Goal: Information Seeking & Learning: Learn about a topic

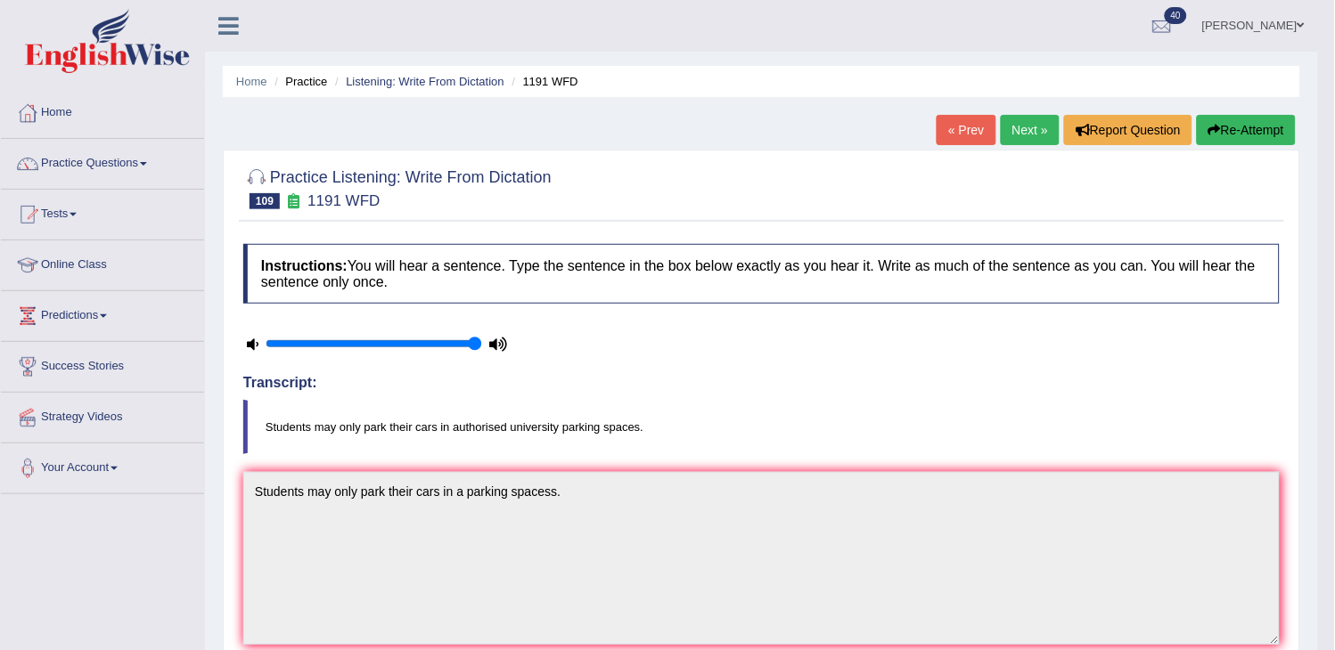
click at [1020, 118] on link "Next »" at bounding box center [1030, 130] width 59 height 30
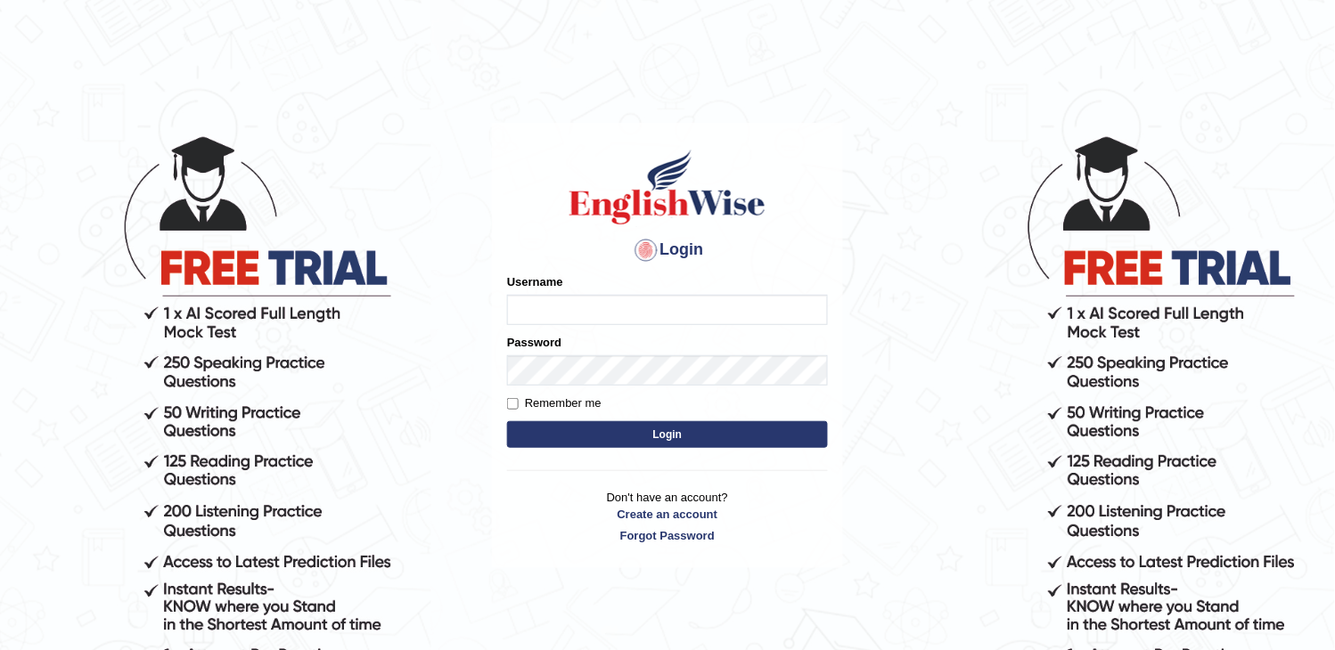
type input "obehi00"
click at [600, 440] on button "Login" at bounding box center [667, 434] width 321 height 27
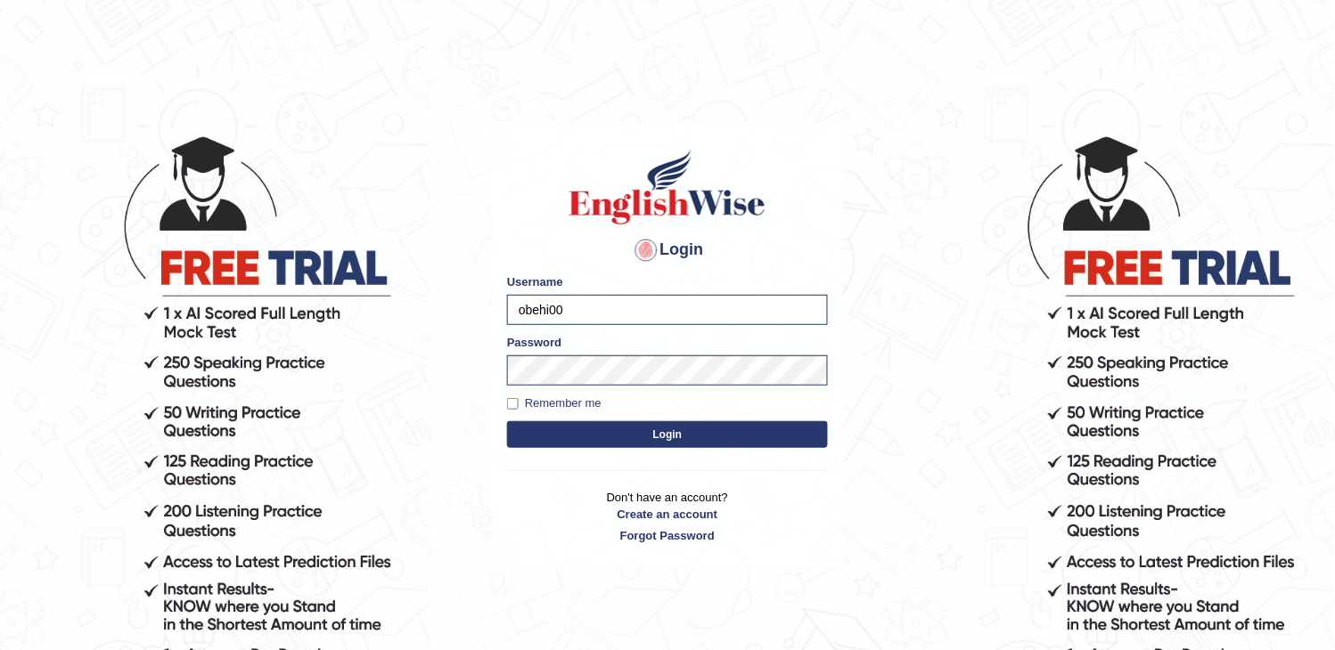
click at [599, 442] on button "Login" at bounding box center [667, 434] width 321 height 27
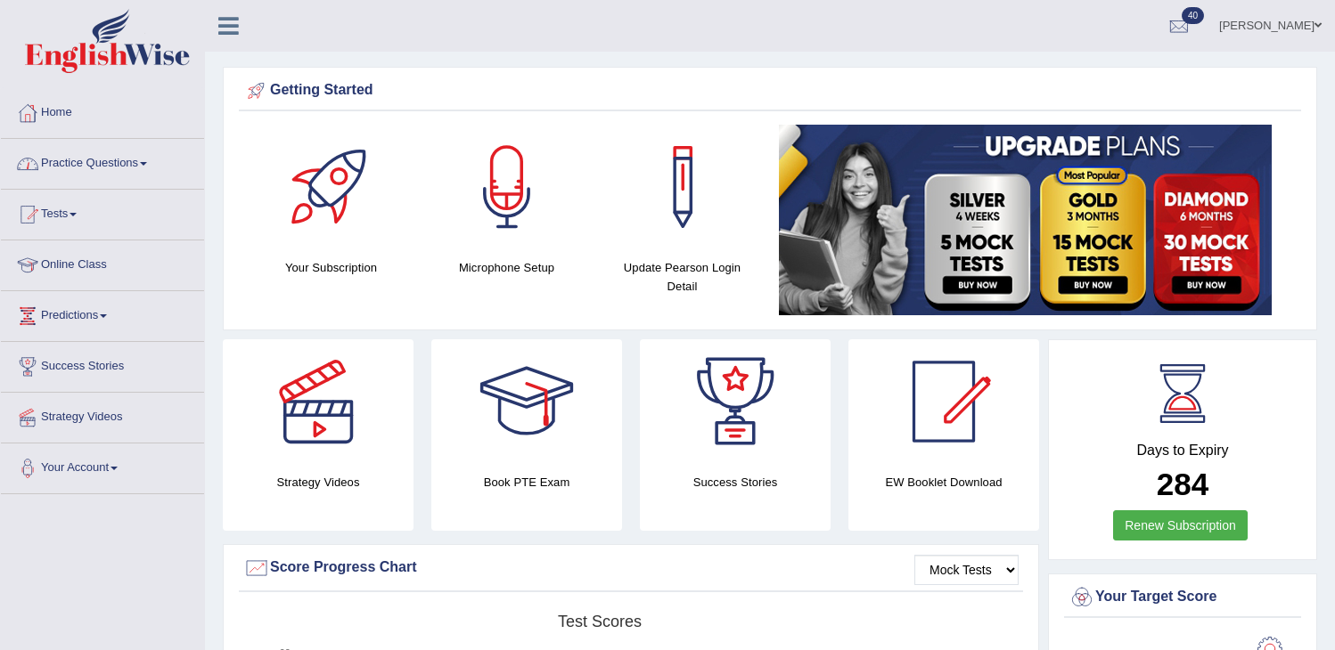
click at [80, 167] on link "Practice Questions" at bounding box center [102, 161] width 203 height 45
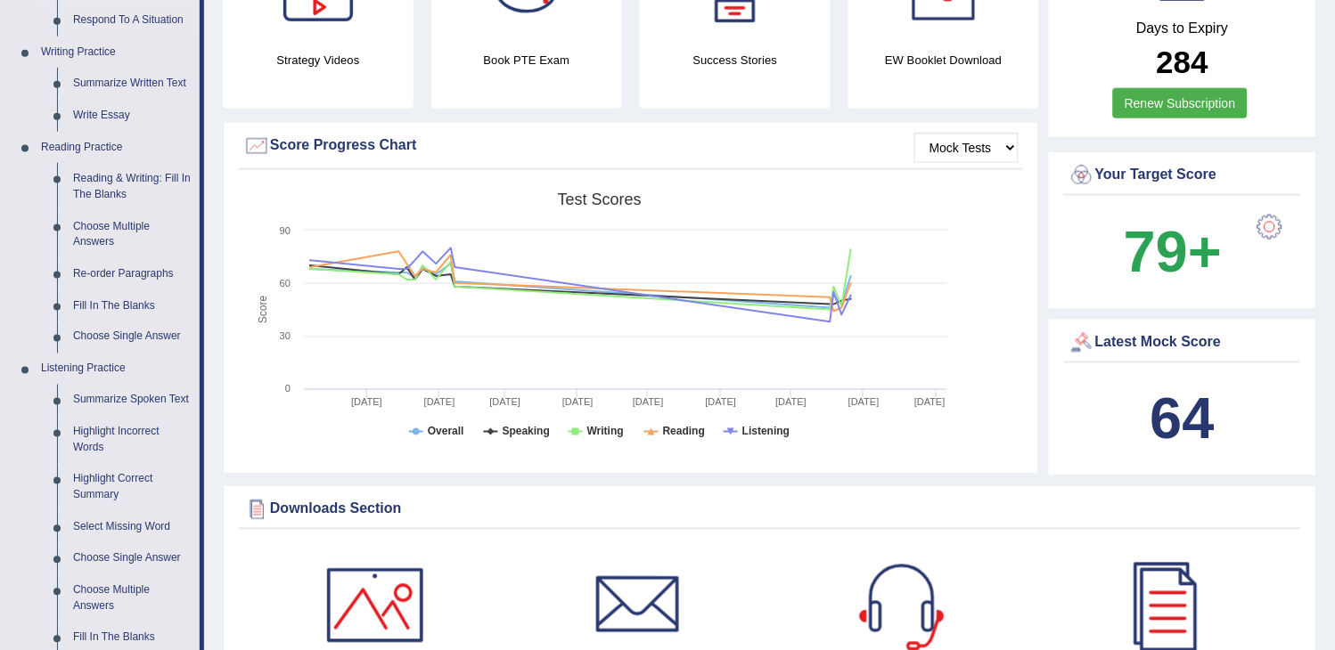
scroll to position [692, 0]
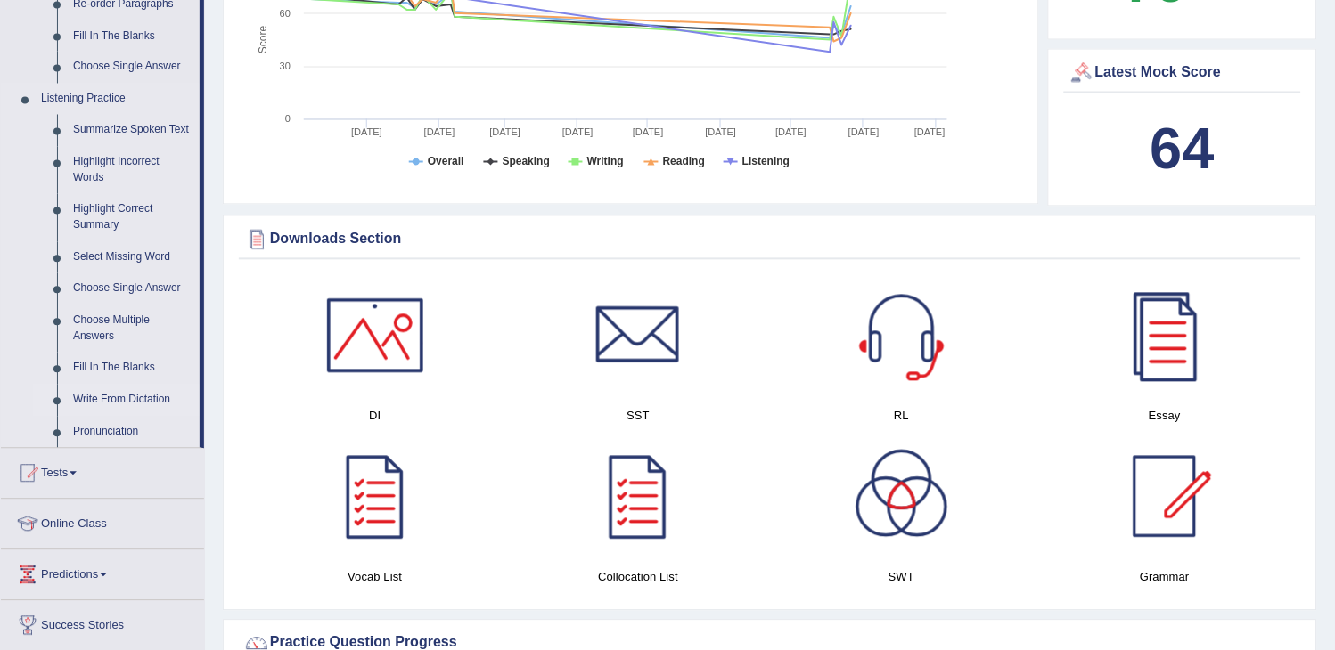
click at [113, 394] on link "Write From Dictation" at bounding box center [132, 401] width 135 height 32
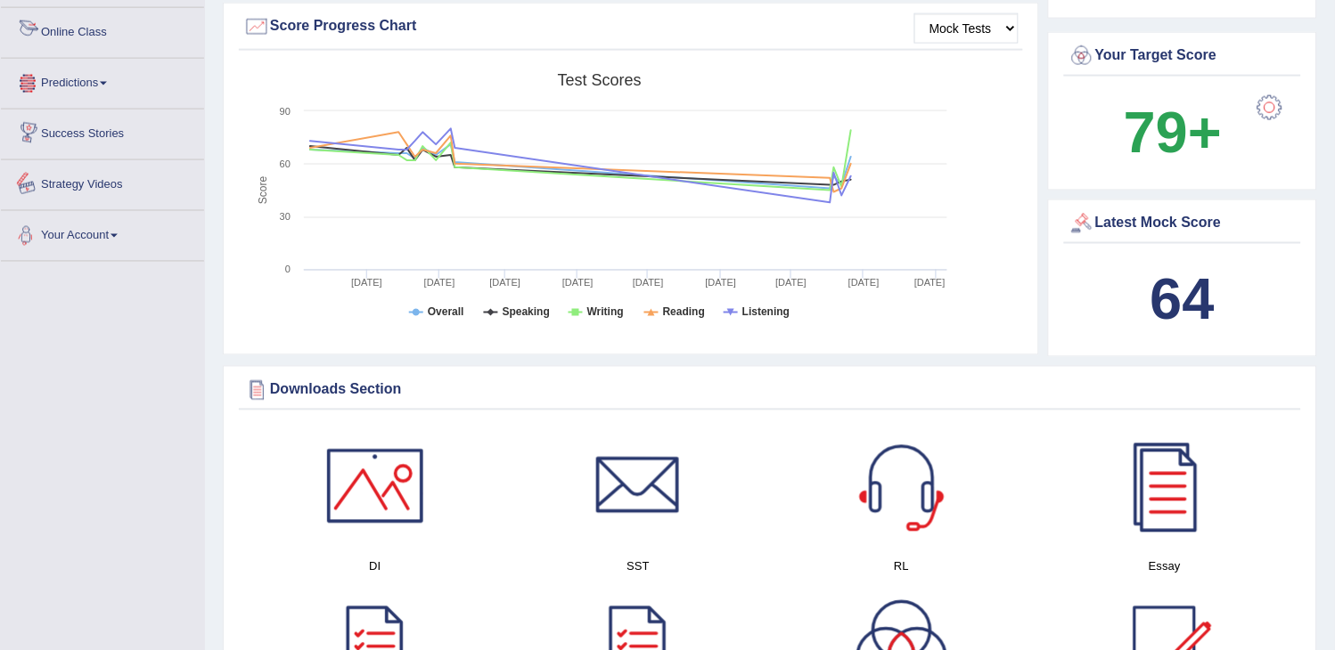
scroll to position [690, 0]
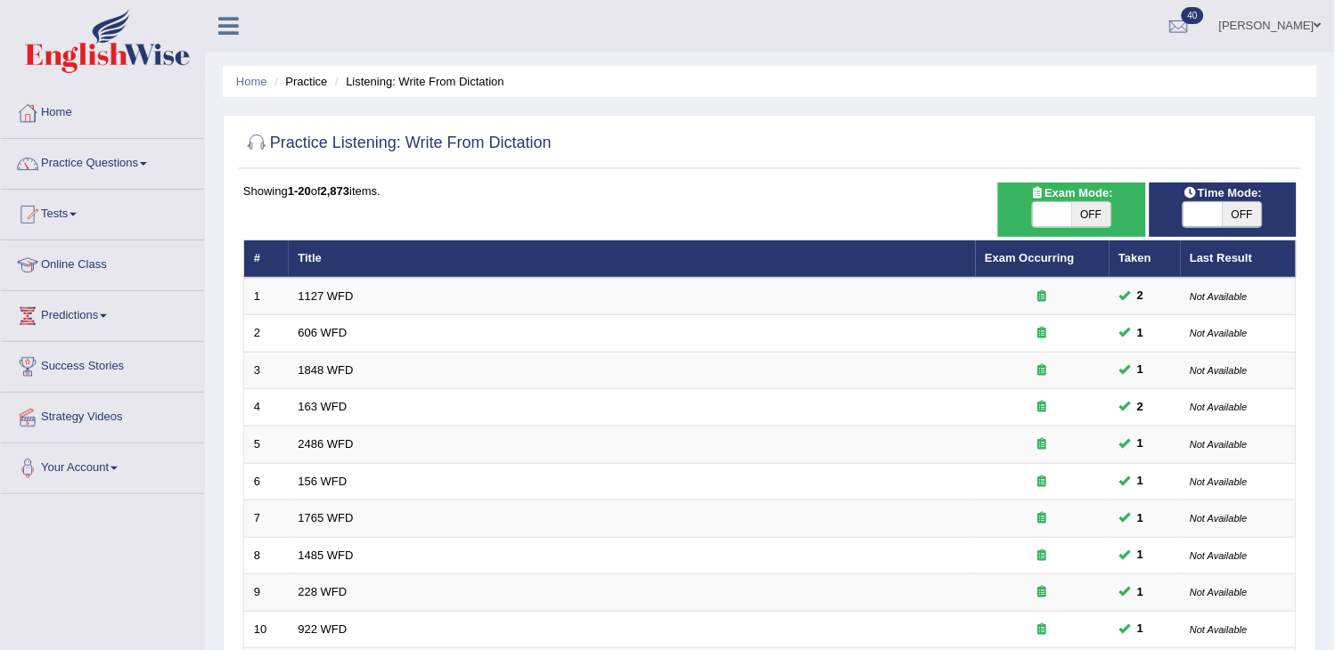
click at [1090, 225] on span "OFF" at bounding box center [1091, 214] width 39 height 25
checkbox input "true"
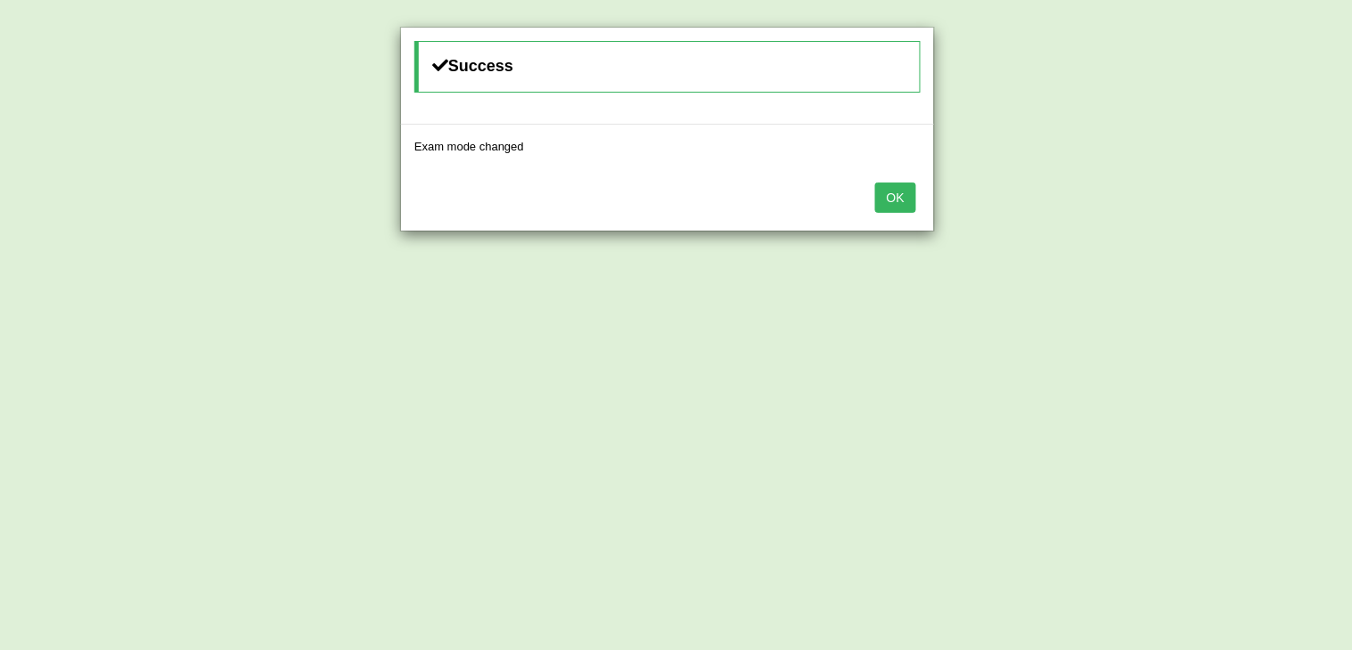
click at [891, 192] on button "OK" at bounding box center [895, 198] width 41 height 30
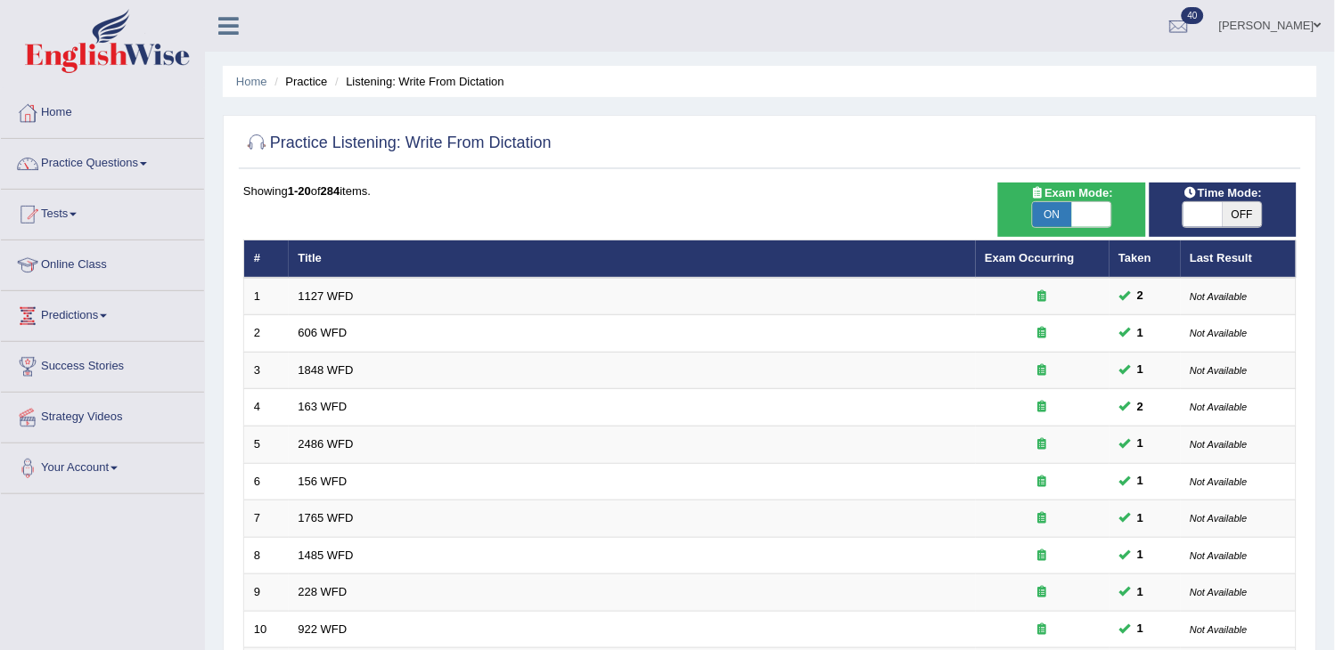
click at [1232, 206] on span "OFF" at bounding box center [1241, 214] width 39 height 25
checkbox input "true"
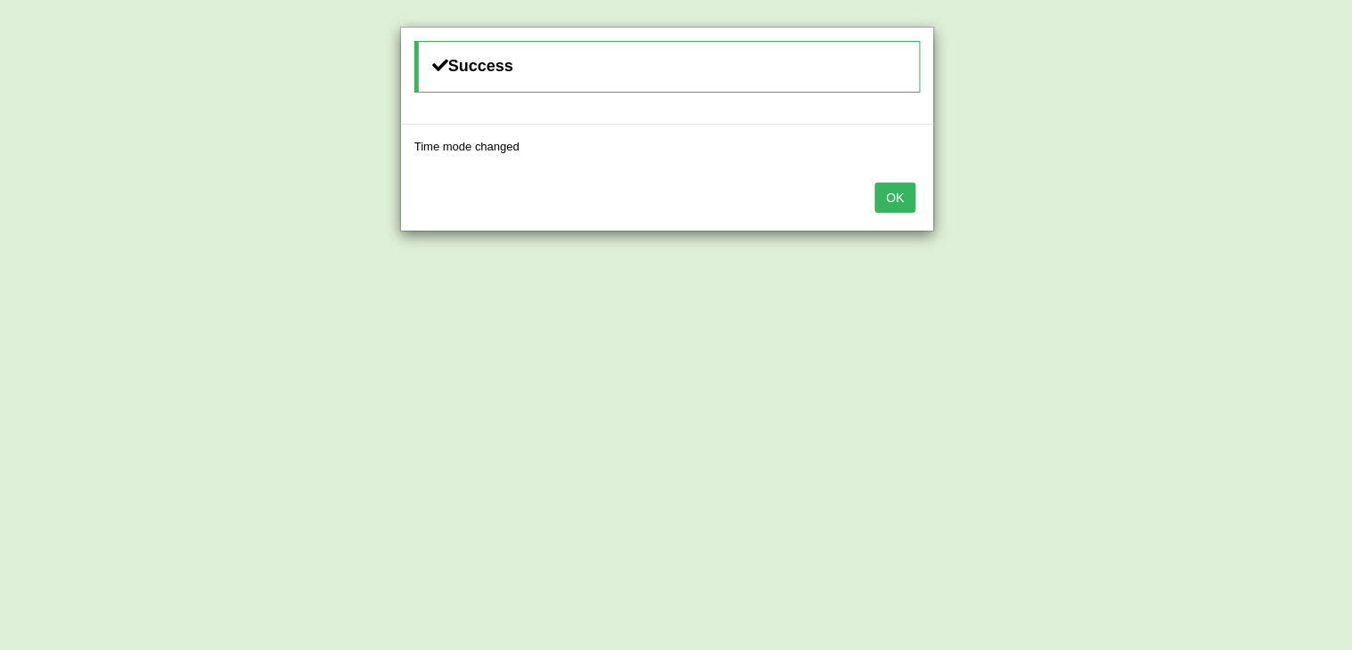
click at [903, 190] on button "OK" at bounding box center [895, 198] width 41 height 30
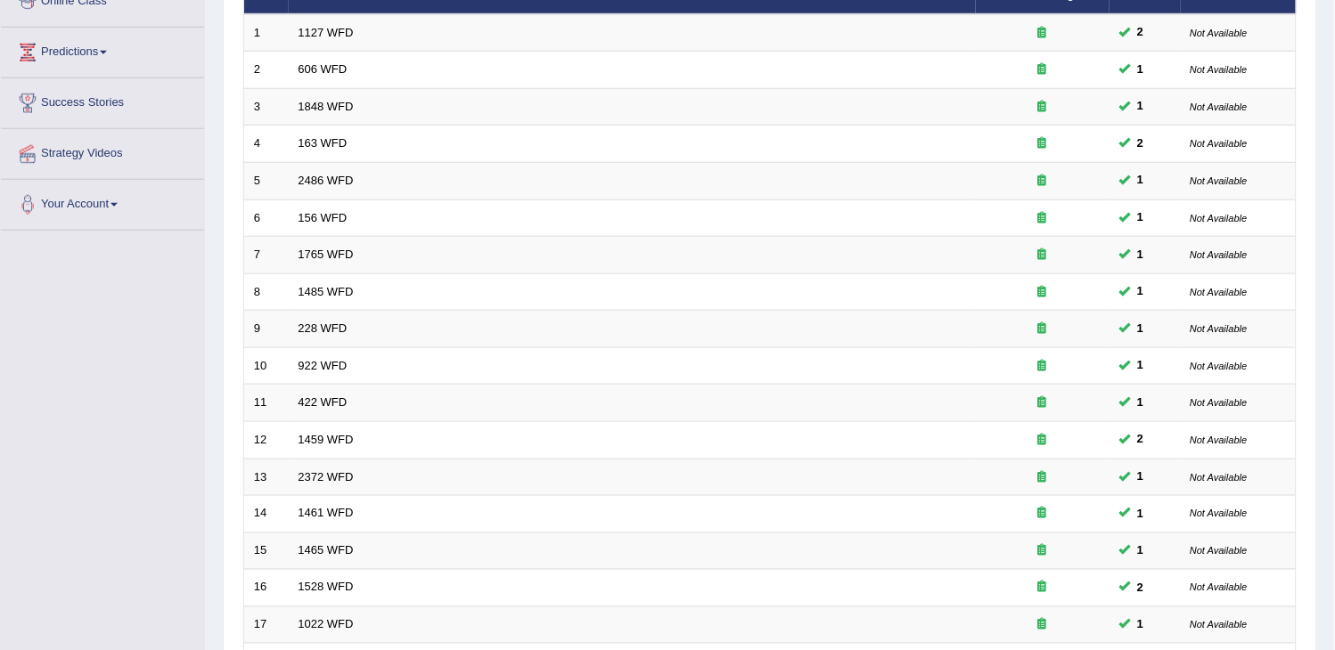
scroll to position [529, 0]
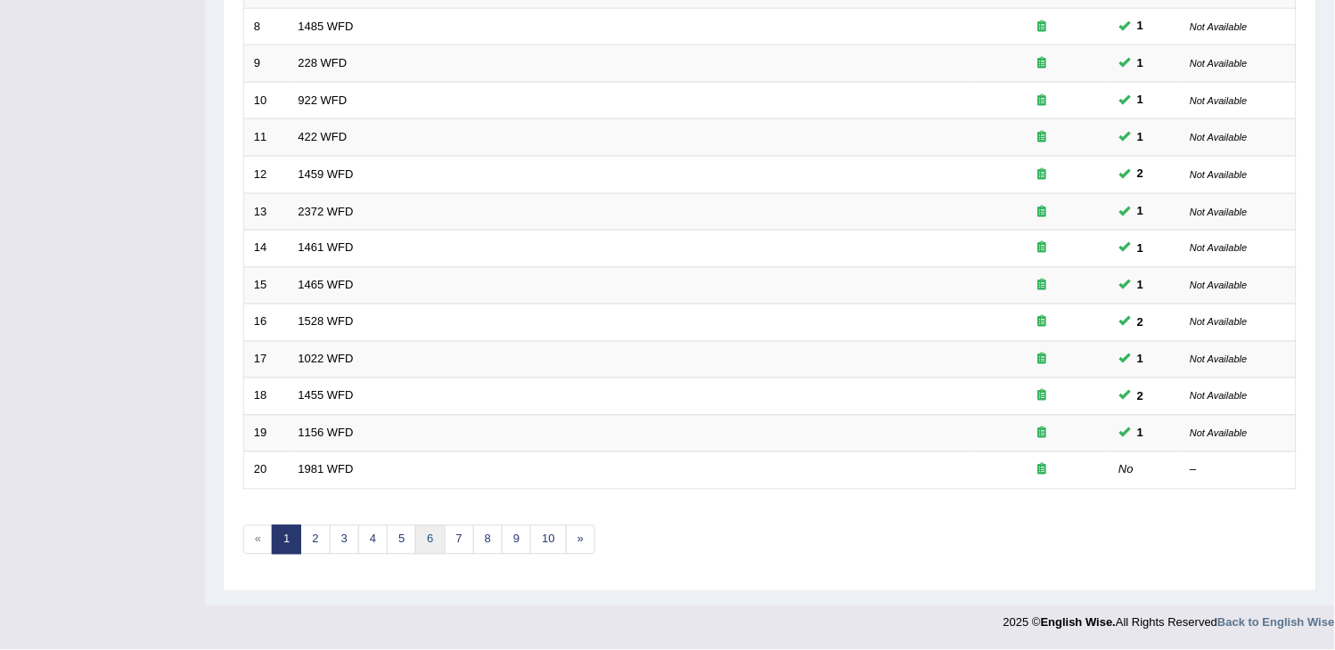
click at [425, 545] on link "6" at bounding box center [429, 540] width 29 height 29
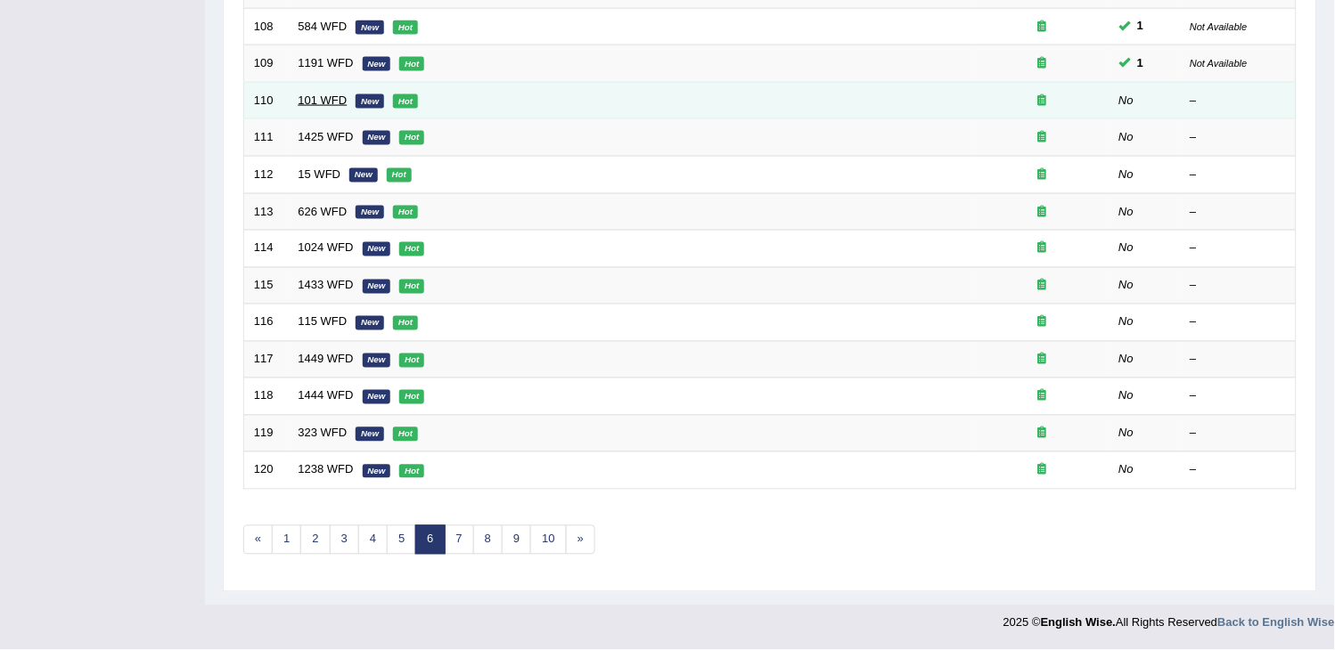
click at [317, 102] on link "101 WFD" at bounding box center [322, 100] width 49 height 13
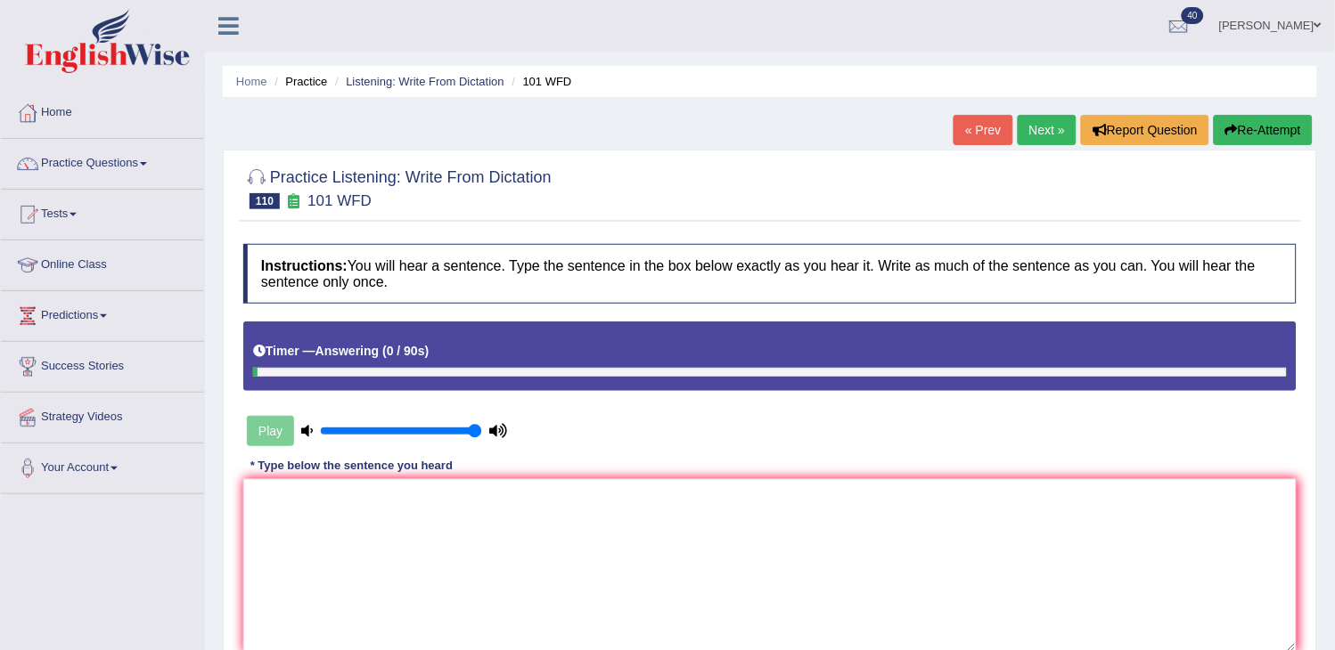
click at [1047, 126] on link "Next »" at bounding box center [1046, 130] width 59 height 30
click at [1292, 135] on button "Re-Attempt" at bounding box center [1262, 130] width 99 height 30
click at [969, 624] on textarea at bounding box center [769, 565] width 1053 height 173
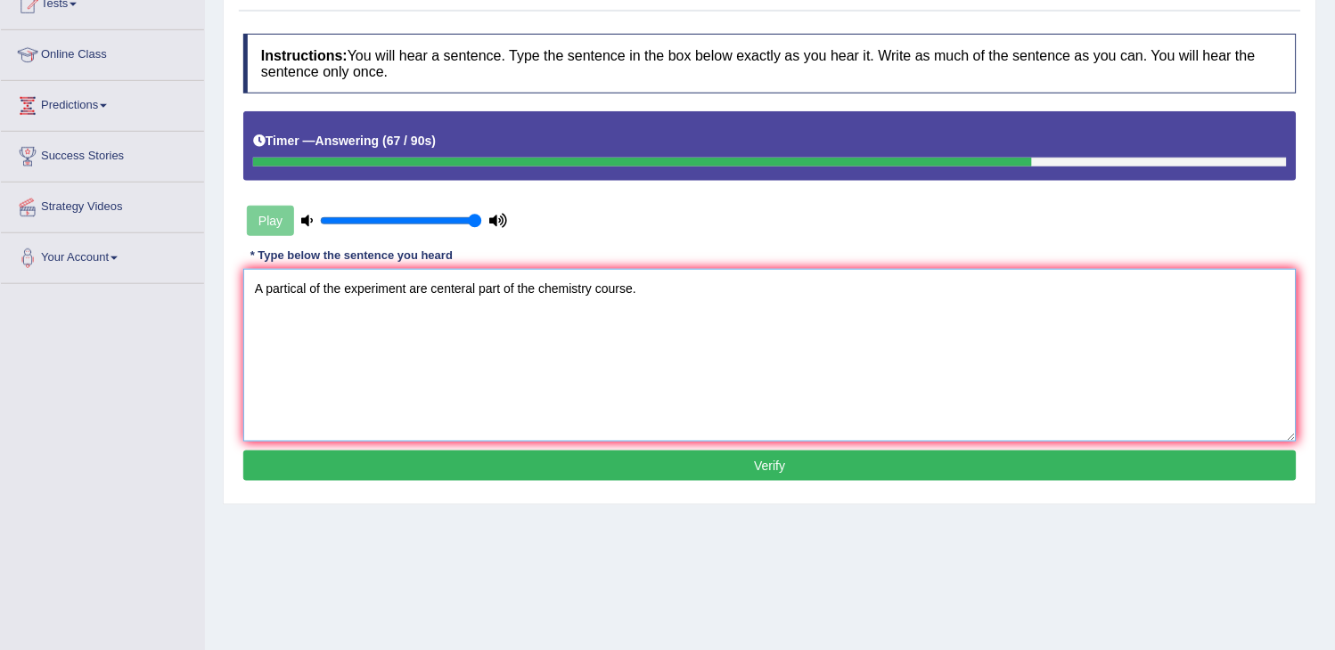
scroll to position [285, 0]
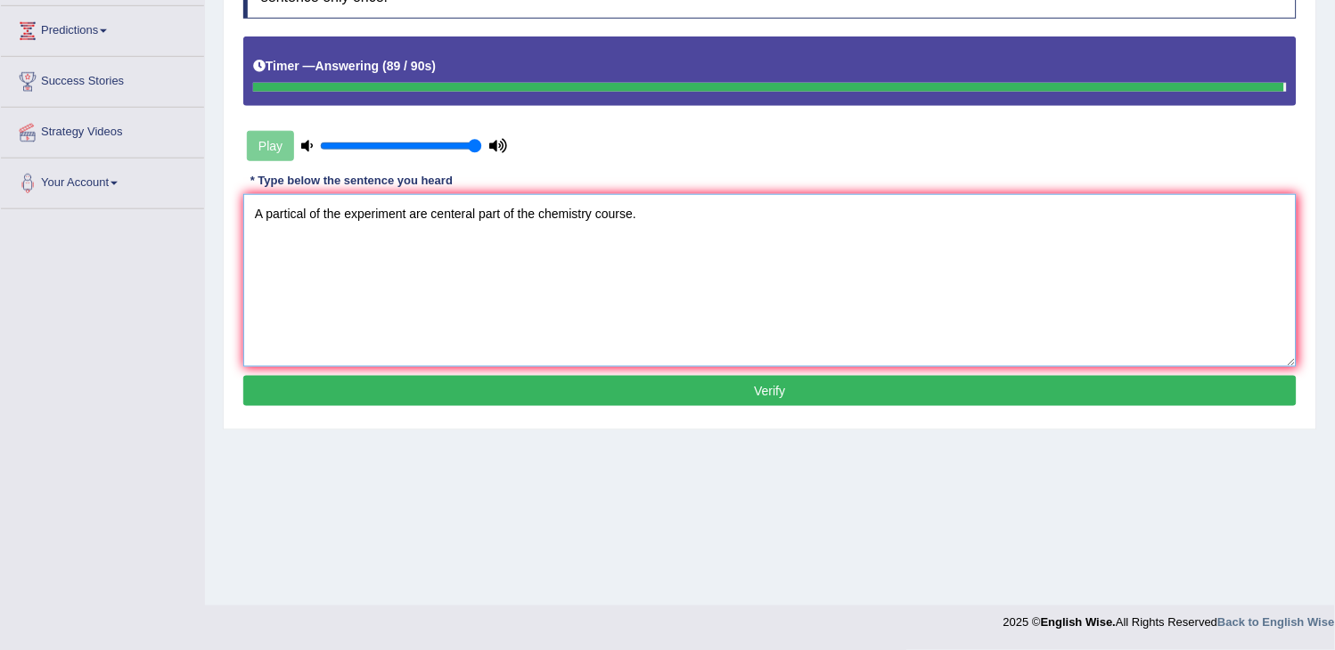
type textarea "A partical of the experiment are centeral part of the chemistry course."
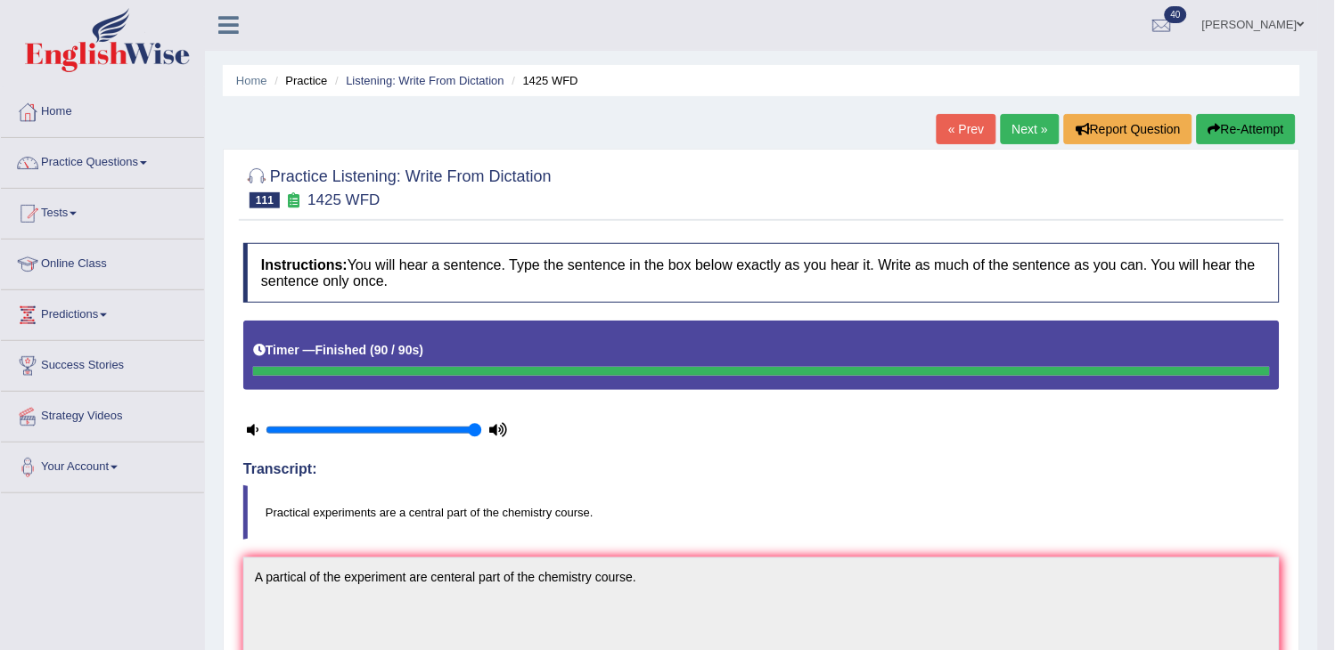
scroll to position [0, 0]
click at [1040, 123] on link "Next »" at bounding box center [1030, 130] width 59 height 30
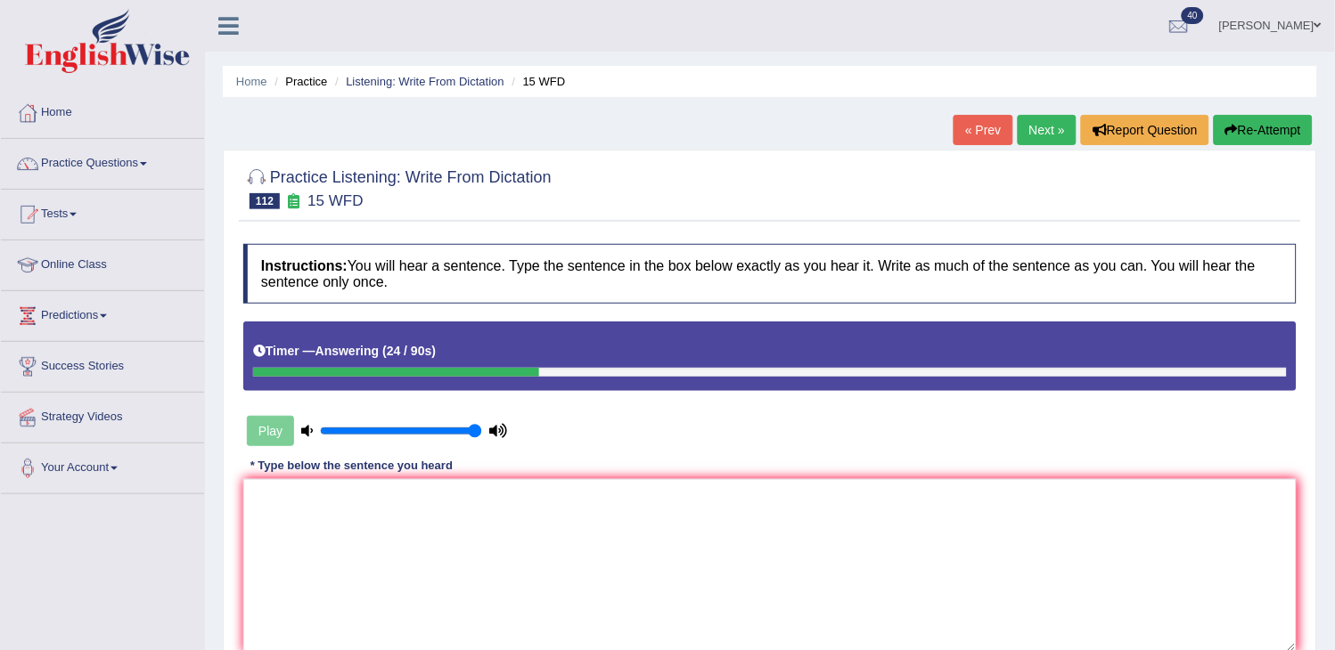
click at [1276, 128] on button "Re-Attempt" at bounding box center [1262, 130] width 99 height 30
click at [1000, 520] on textarea at bounding box center [769, 565] width 1053 height 173
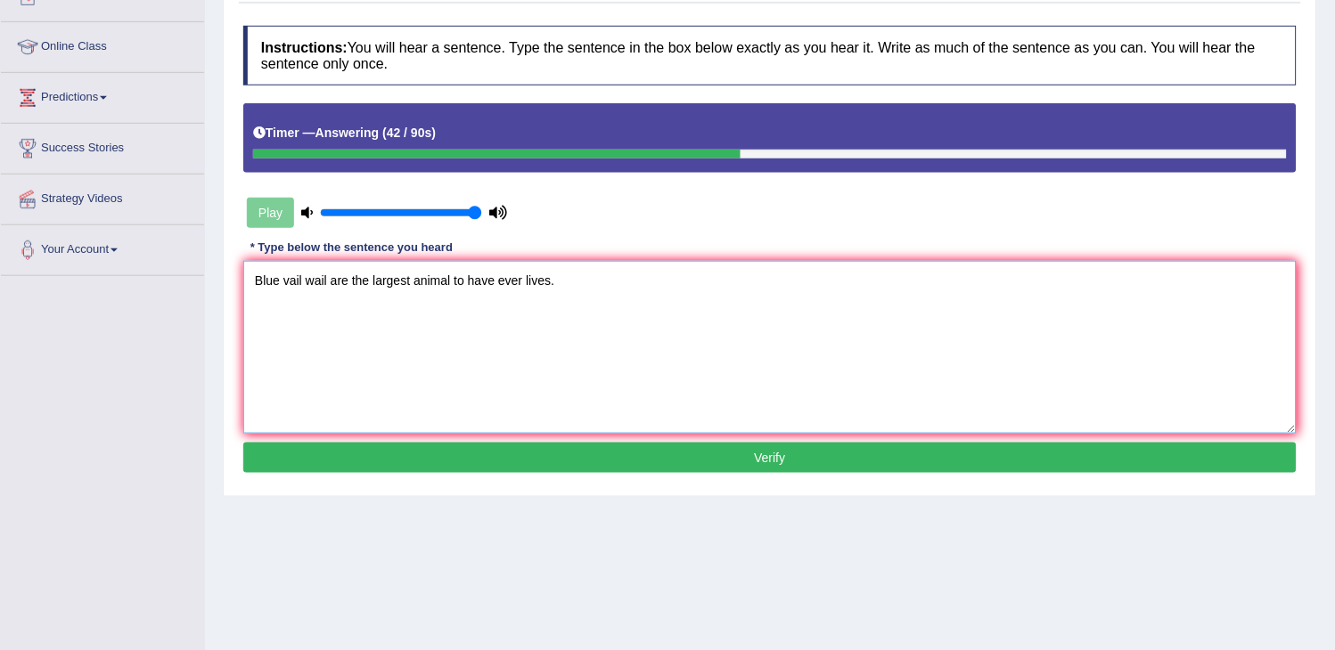
scroll to position [285, 0]
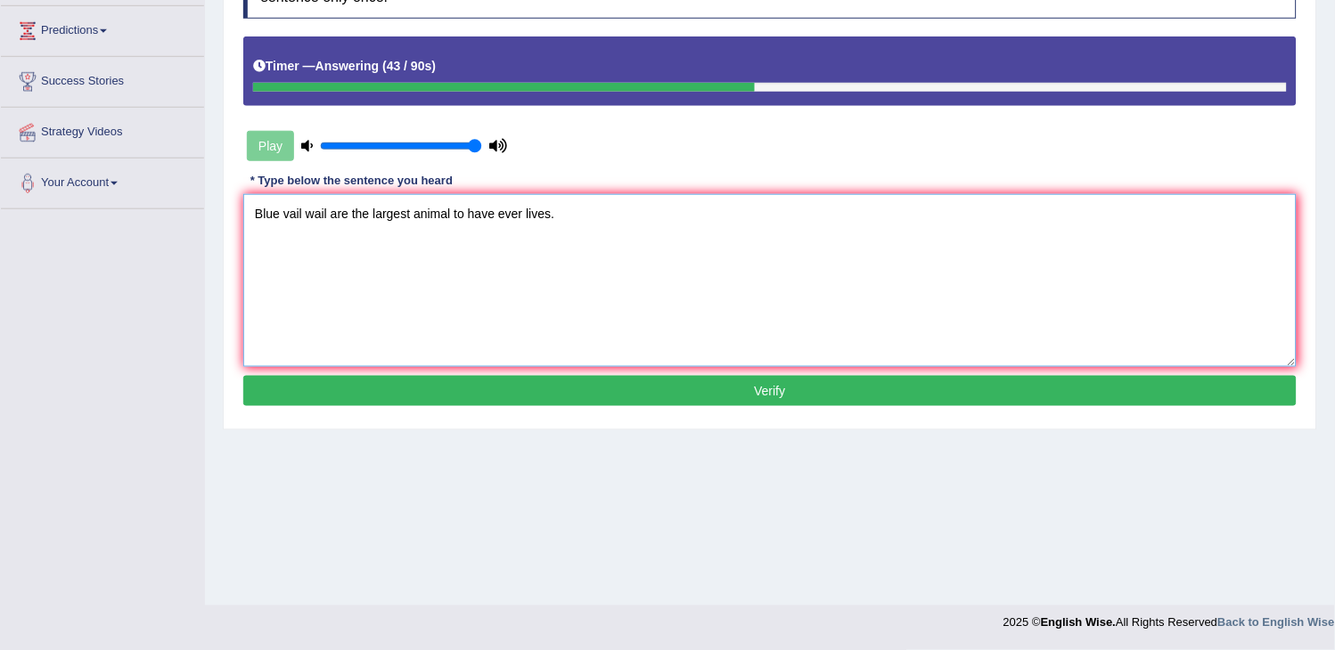
type textarea "Blue vail wail are the largest animal to have ever lives."
click at [1002, 380] on button "Verify" at bounding box center [769, 391] width 1053 height 30
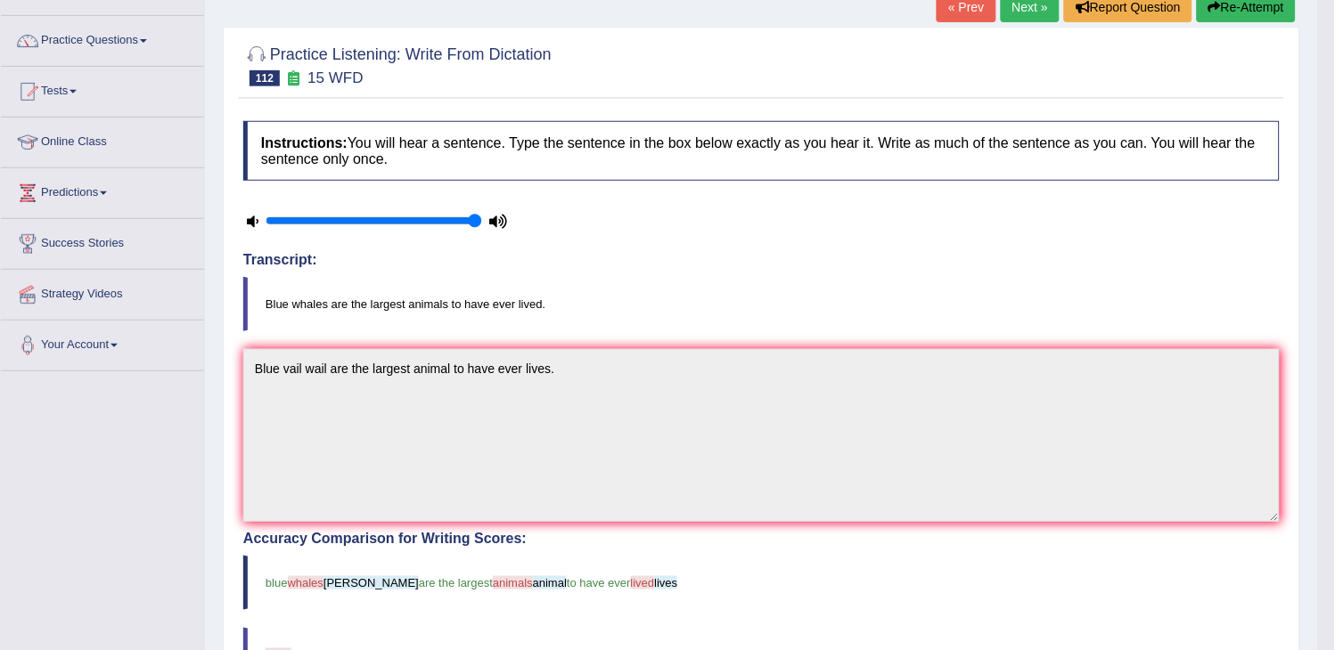
scroll to position [86, 0]
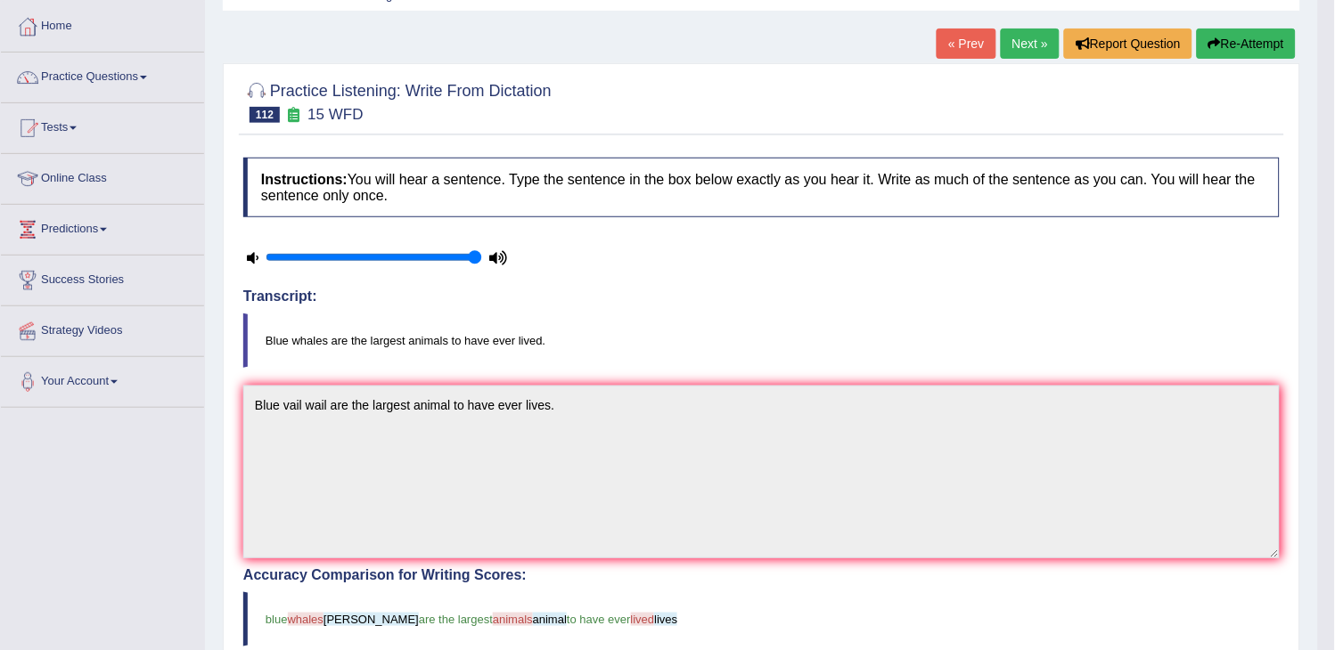
click at [1026, 42] on link "Next »" at bounding box center [1030, 44] width 59 height 30
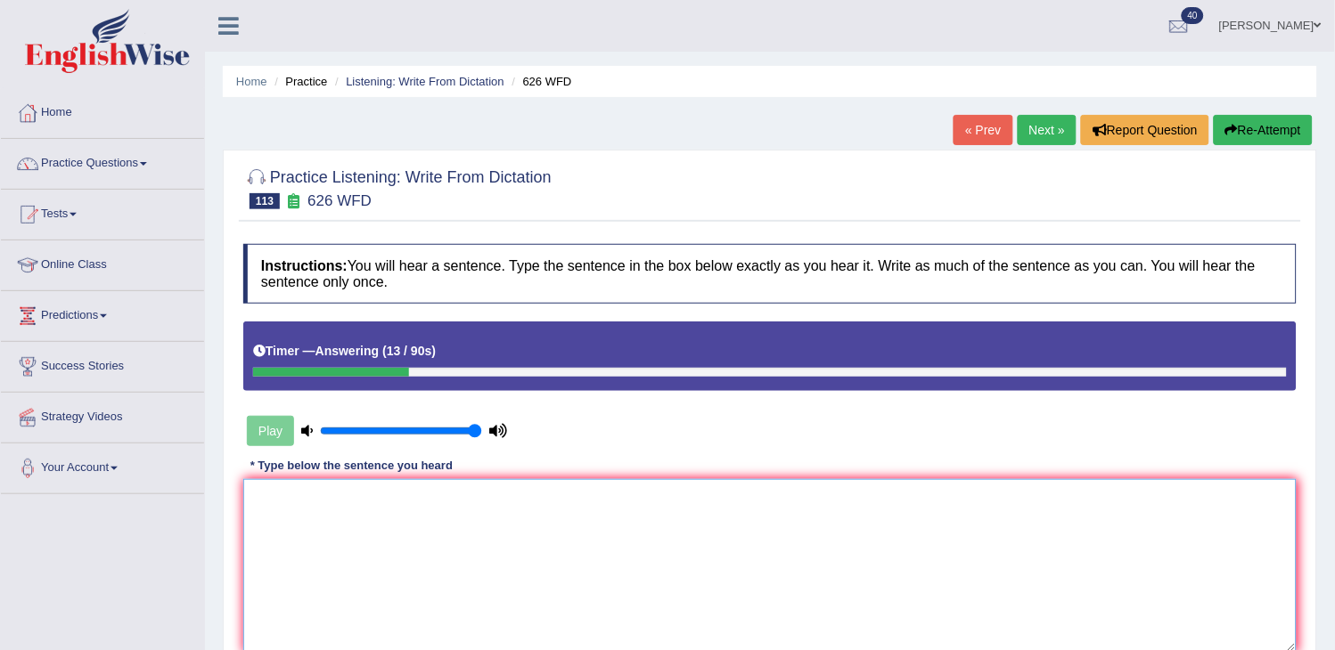
click at [291, 483] on textarea at bounding box center [769, 565] width 1053 height 173
click at [291, 483] on textarea "A labotory" at bounding box center [769, 565] width 1053 height 173
click at [326, 497] on textarea "A labotory" at bounding box center [769, 565] width 1053 height 173
click at [527, 576] on textarea "A labotory equipm" at bounding box center [769, 565] width 1053 height 173
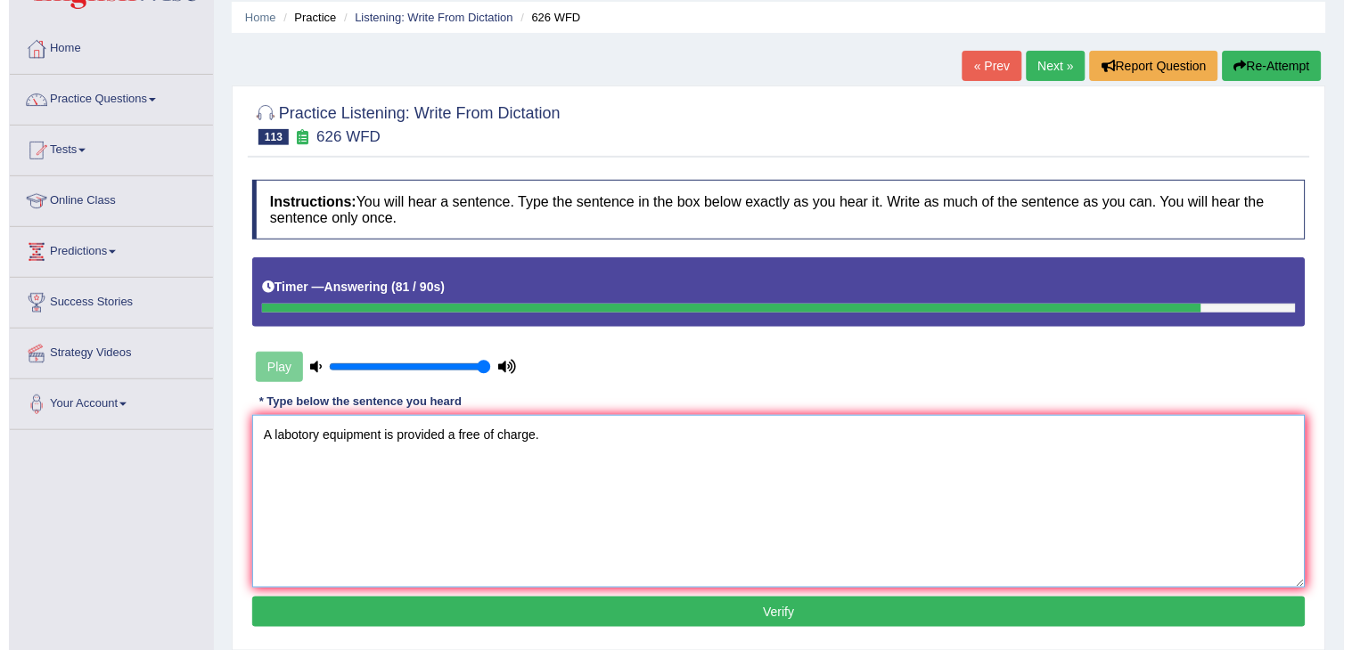
scroll to position [99, 0]
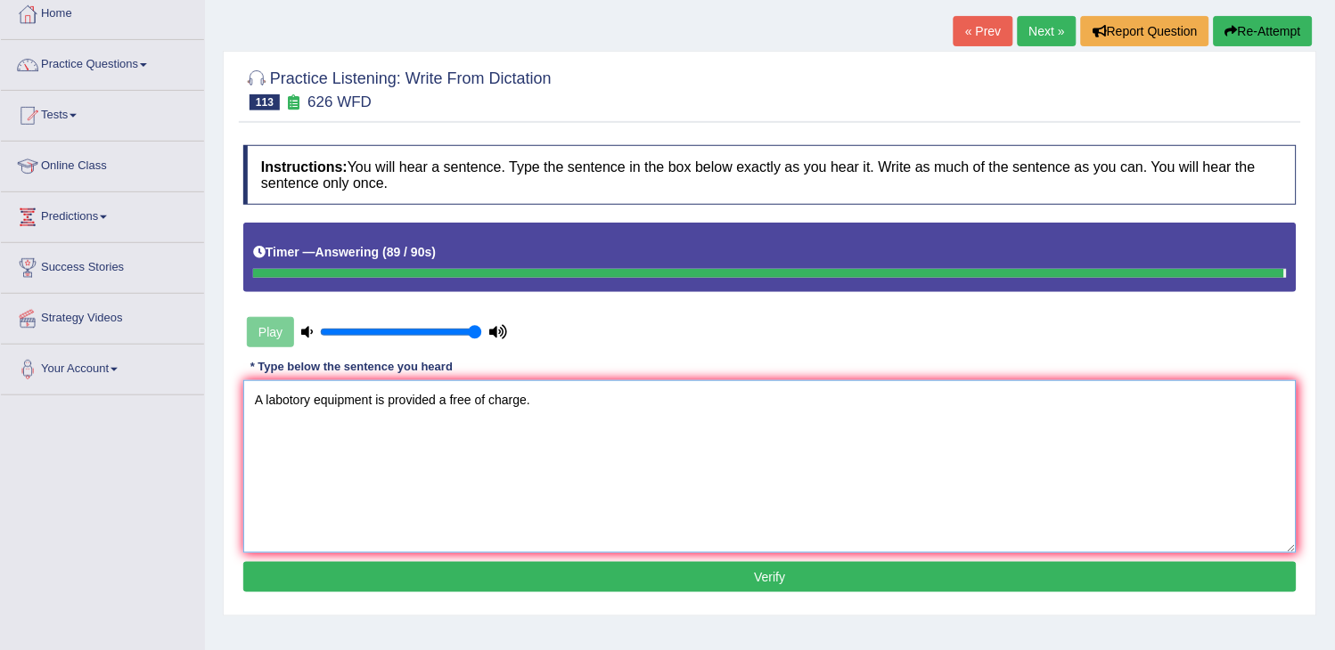
type textarea "A labotory equipment is provided a free of charge."
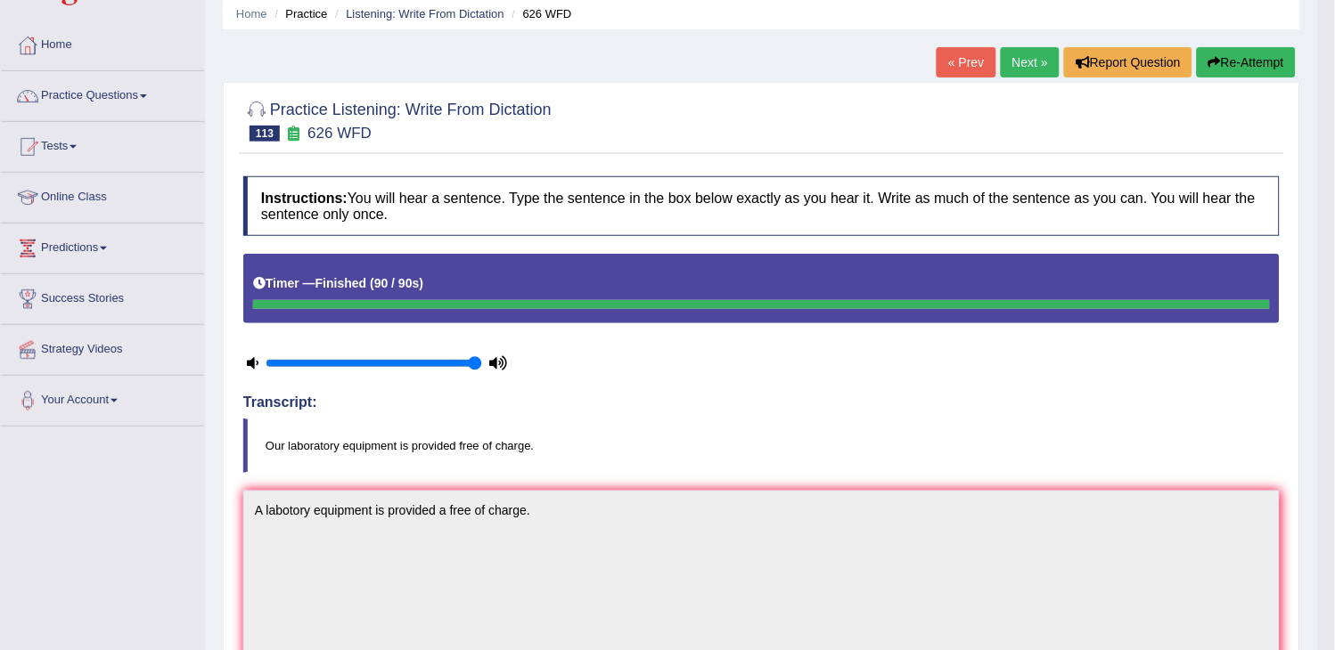
scroll to position [0, 0]
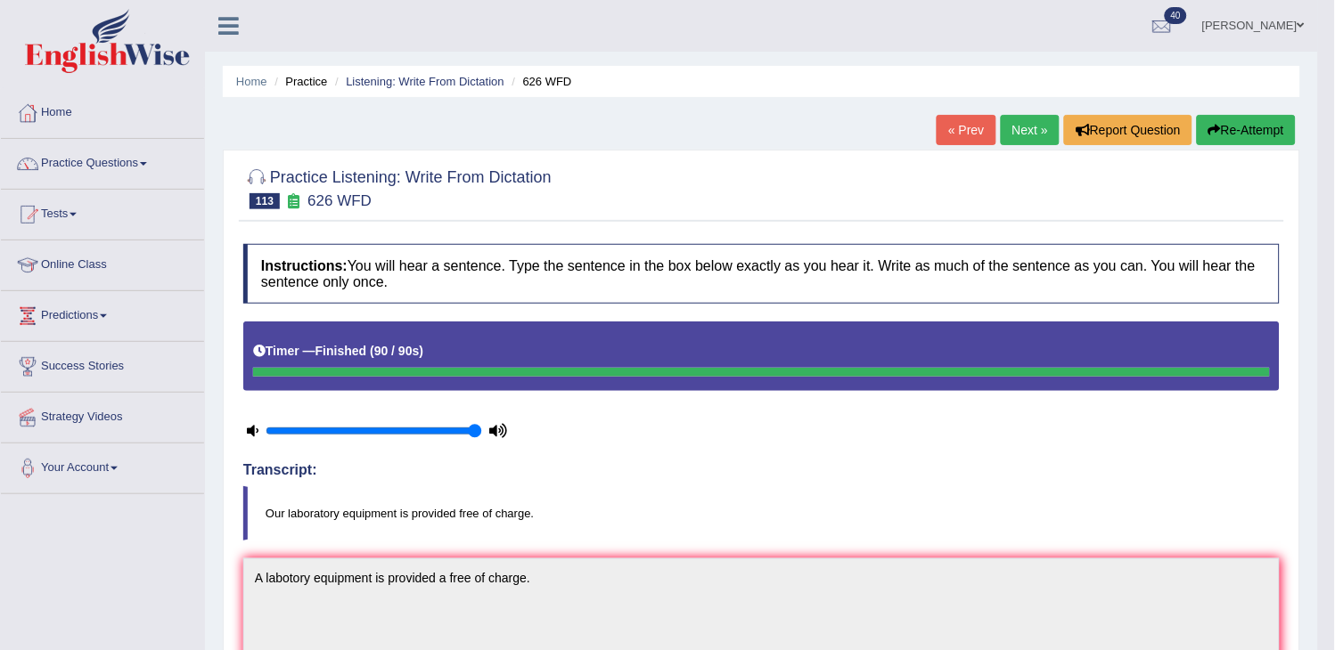
click at [1025, 139] on link "Next »" at bounding box center [1030, 130] width 59 height 30
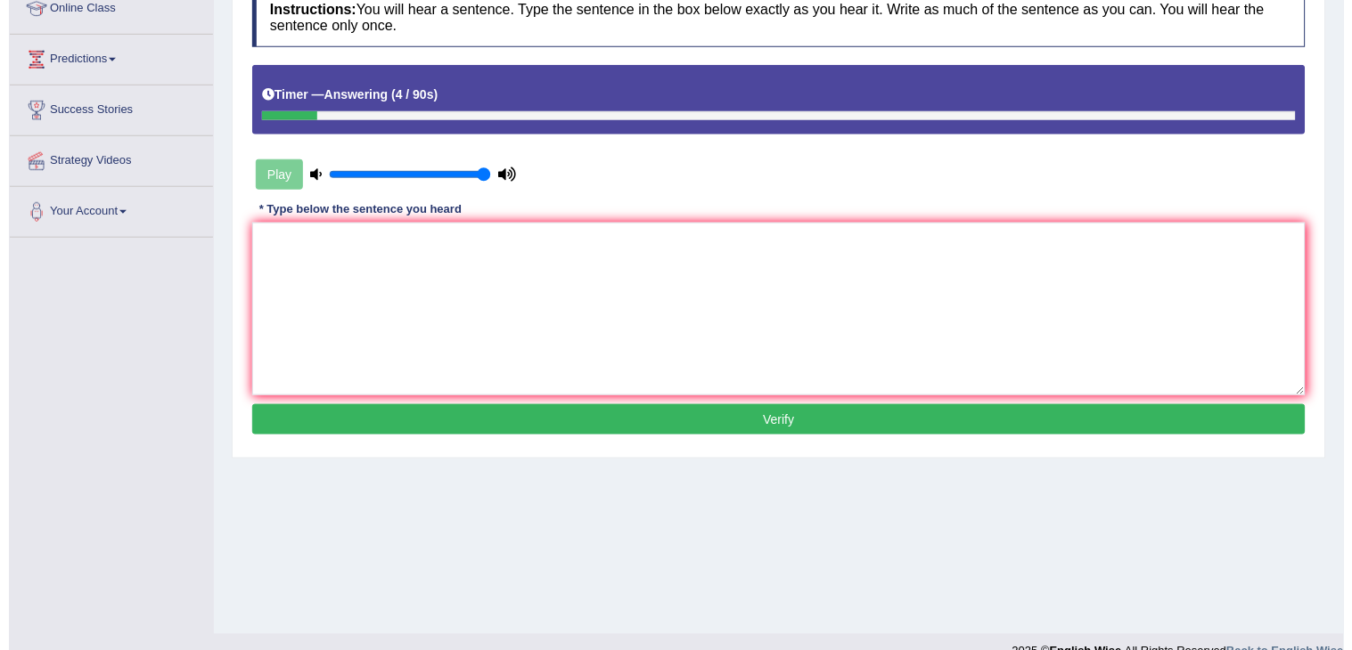
scroll to position [285, 0]
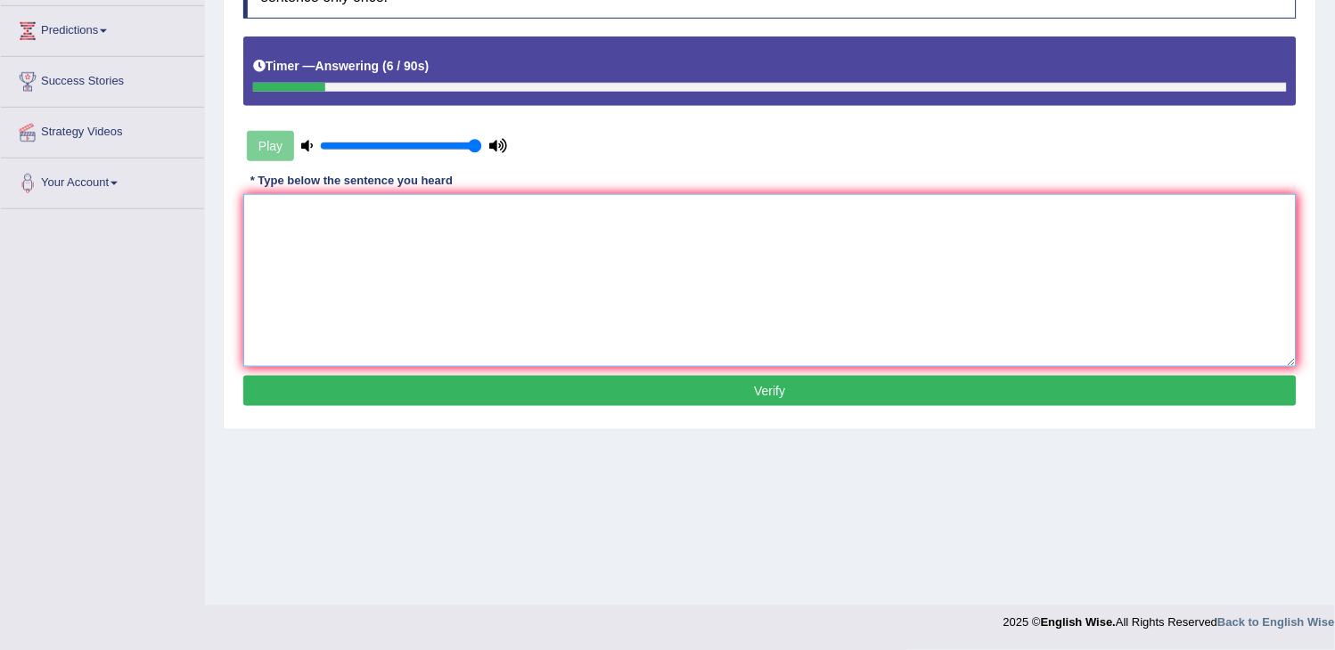
click at [565, 331] on textarea at bounding box center [769, 280] width 1053 height 173
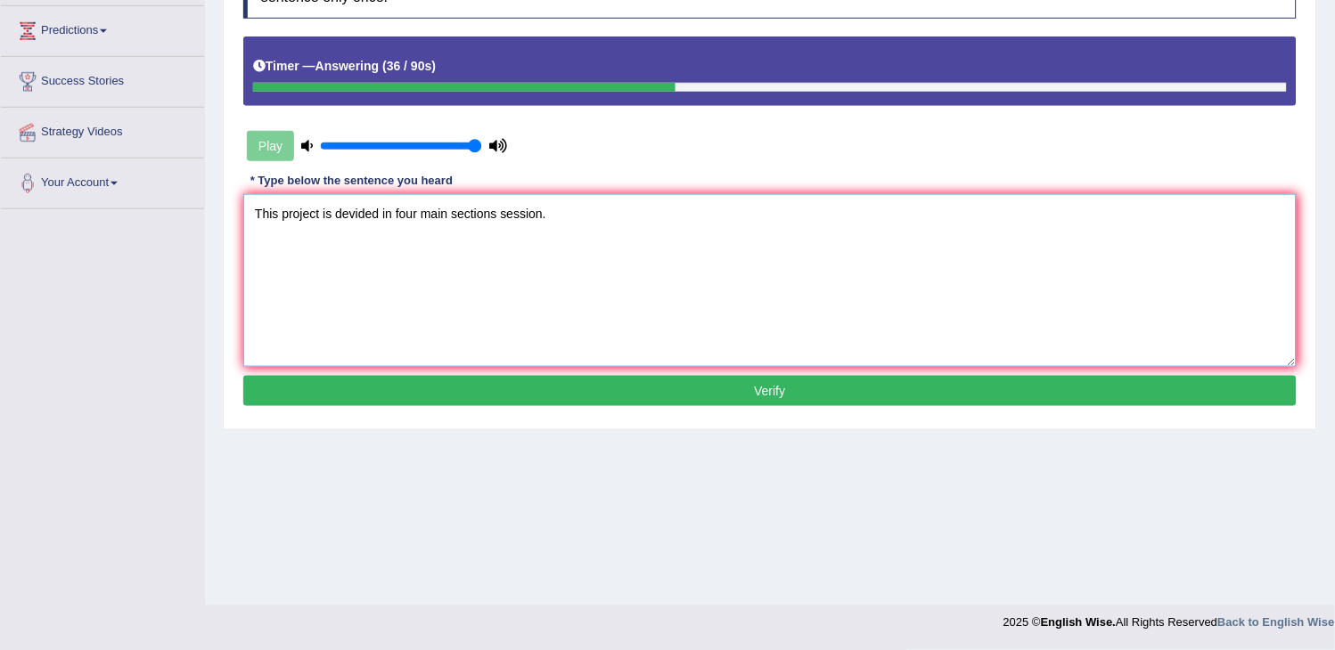
click at [420, 211] on textarea "This project is devided in four main sections session." at bounding box center [769, 280] width 1053 height 173
type textarea "This project is devided in four for main sections session."
click at [365, 404] on button "Verify" at bounding box center [769, 391] width 1053 height 30
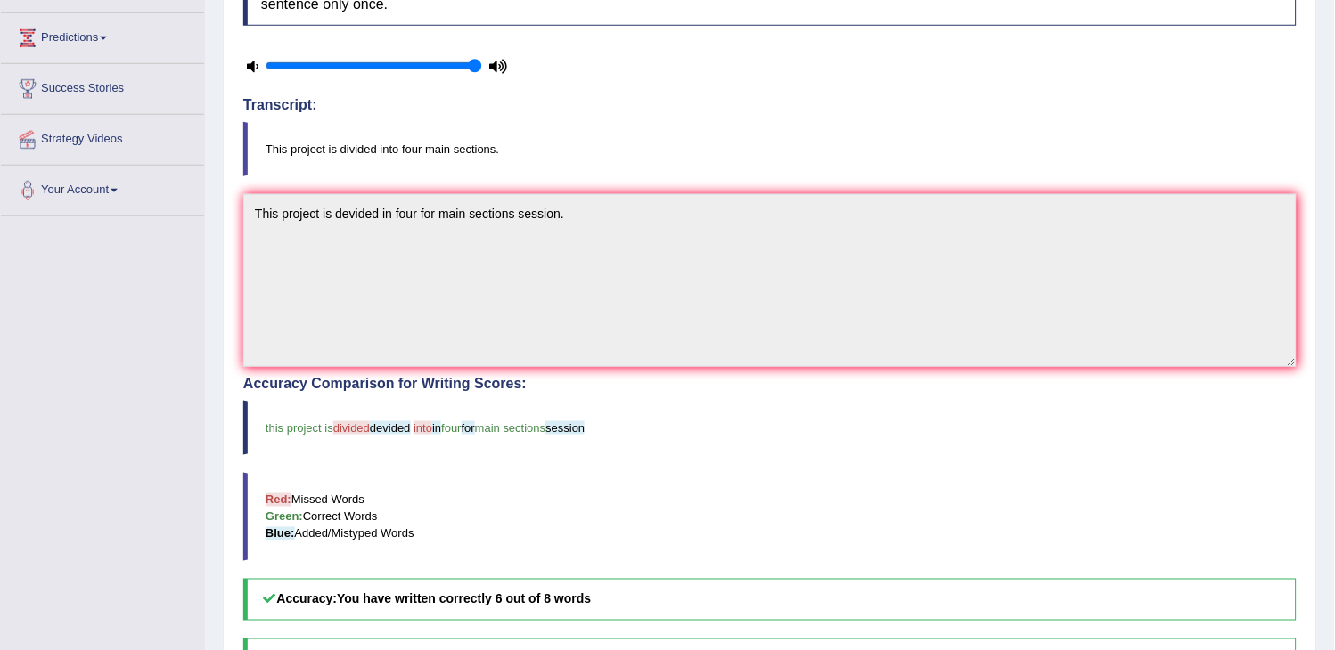
scroll to position [0, 0]
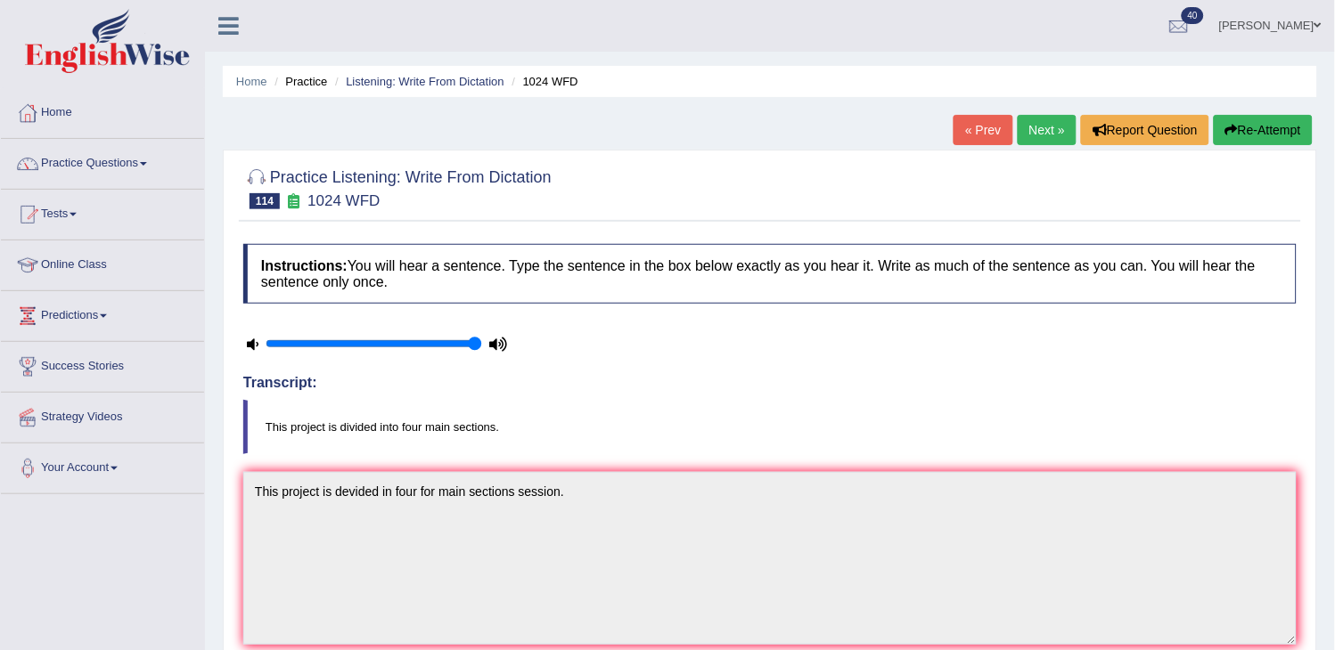
click at [1041, 126] on link "Next »" at bounding box center [1046, 130] width 59 height 30
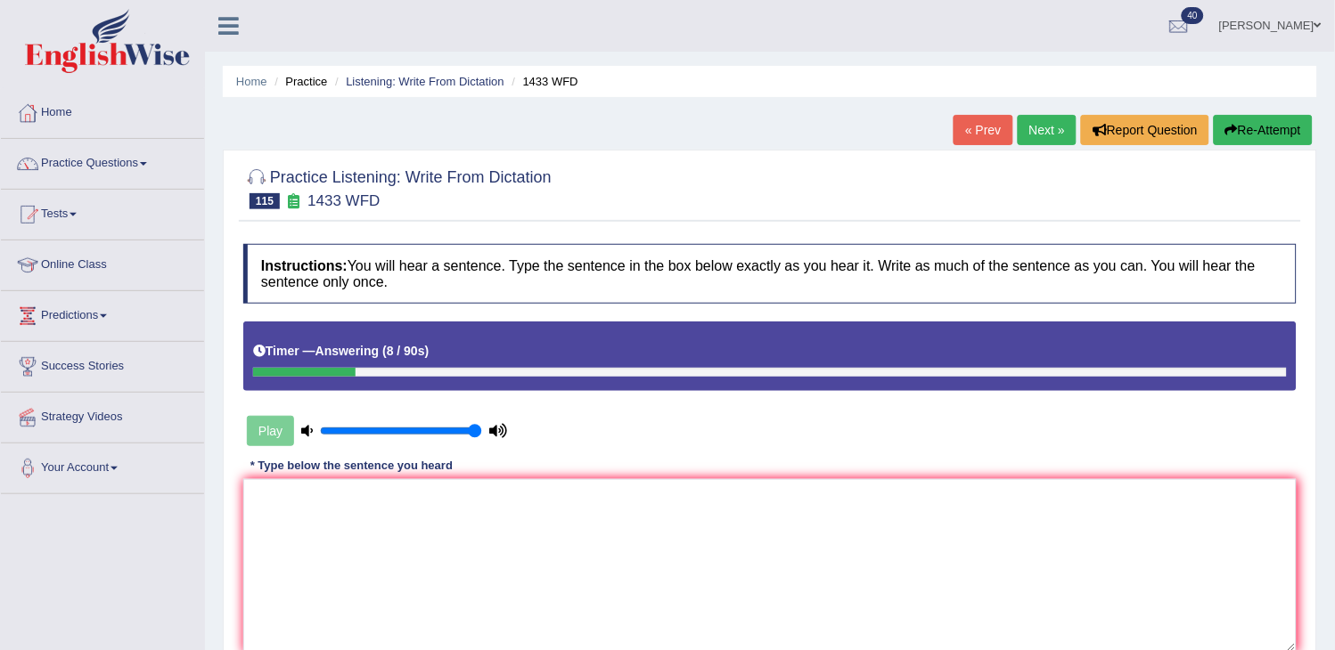
click at [1254, 135] on button "Re-Attempt" at bounding box center [1262, 130] width 99 height 30
click at [625, 521] on textarea at bounding box center [769, 565] width 1053 height 173
type textarea "A"
click at [1256, 127] on button "Re-Attempt" at bounding box center [1262, 130] width 99 height 30
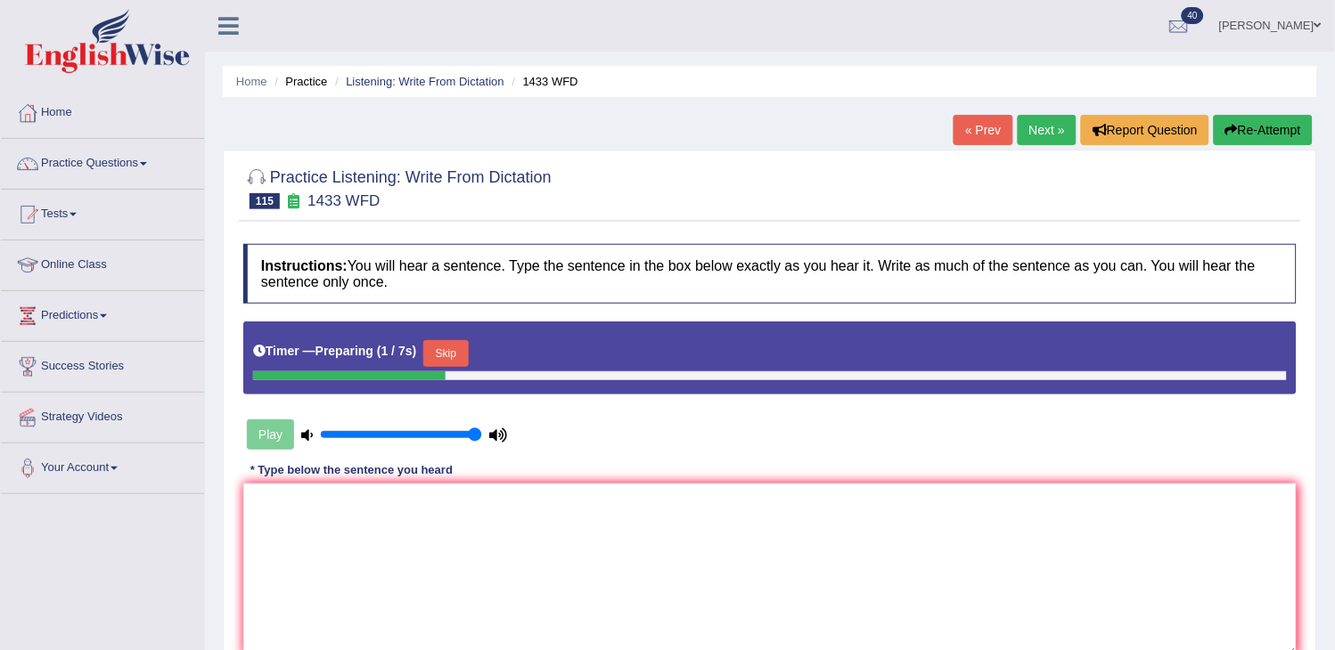
click at [476, 354] on div "Timer — Preparing ( 1 / 7s ) Skip" at bounding box center [769, 354] width 1033 height 36
click at [466, 357] on button "Skip" at bounding box center [445, 353] width 45 height 27
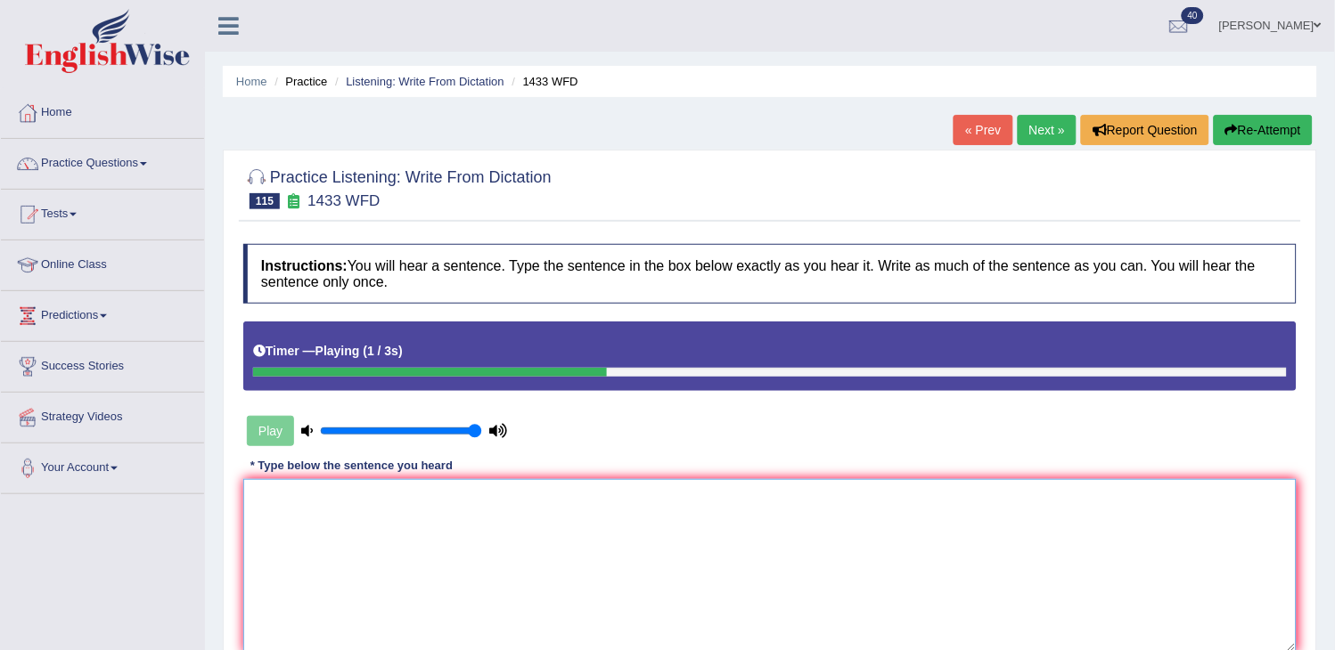
click at [325, 606] on textarea at bounding box center [769, 565] width 1053 height 173
click at [309, 620] on textarea at bounding box center [769, 565] width 1053 height 173
click at [309, 620] on textarea "A dance technology" at bounding box center [769, 565] width 1053 height 173
click at [309, 620] on textarea "A dance twill createchnology" at bounding box center [769, 565] width 1053 height 173
click at [440, 486] on textarea "A dance will createchnology" at bounding box center [769, 565] width 1053 height 173
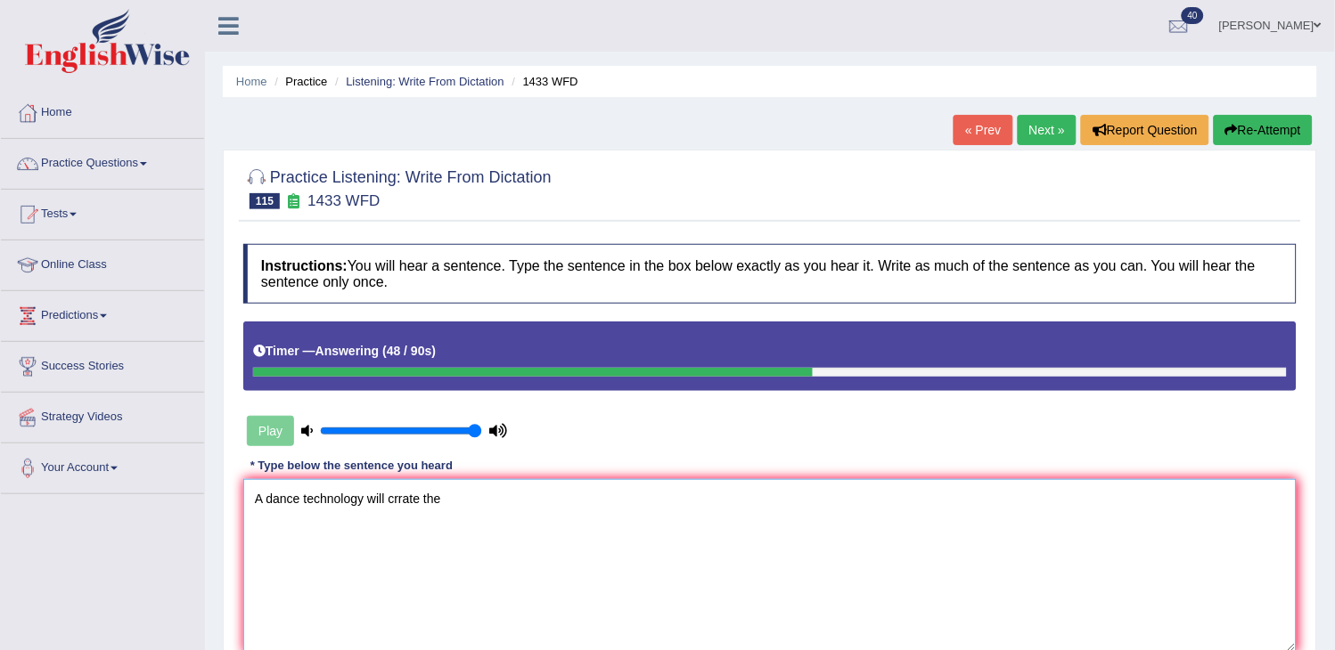
click at [404, 502] on textarea "A dance technology will crrate the" at bounding box center [769, 565] width 1053 height 173
click at [478, 492] on textarea "A dance technology will create the" at bounding box center [769, 565] width 1053 height 173
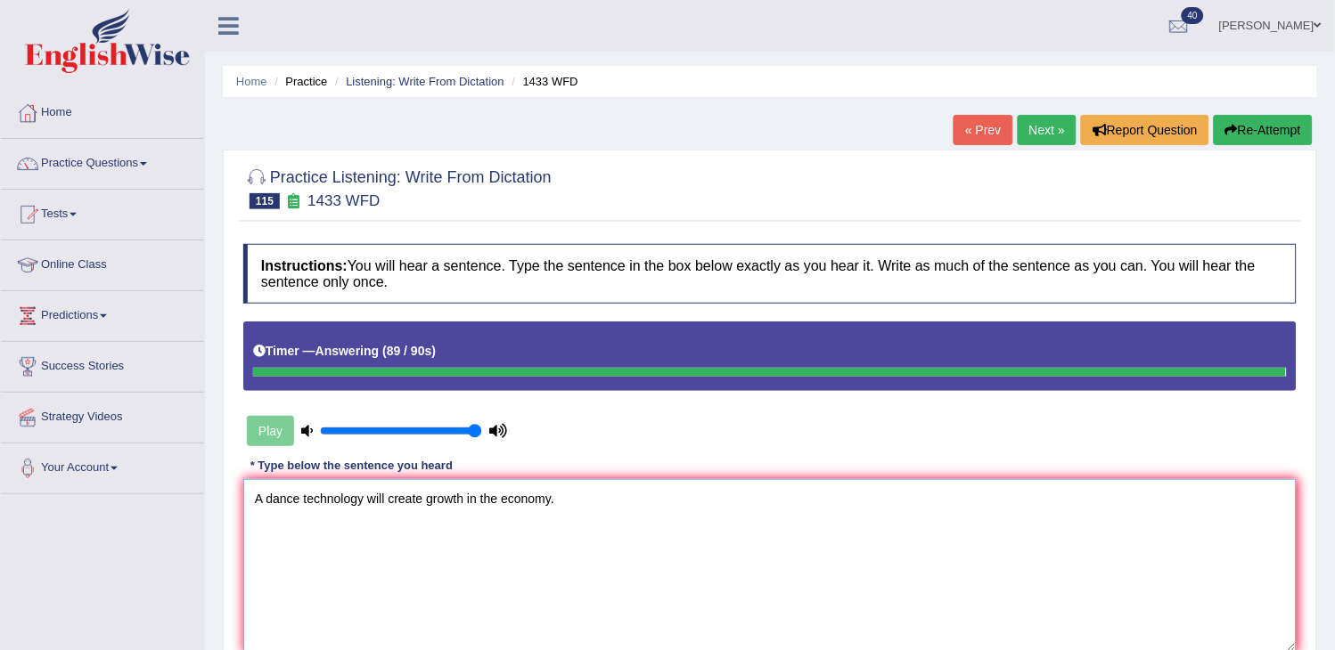
type textarea "A dance technology will create growth in the economy."
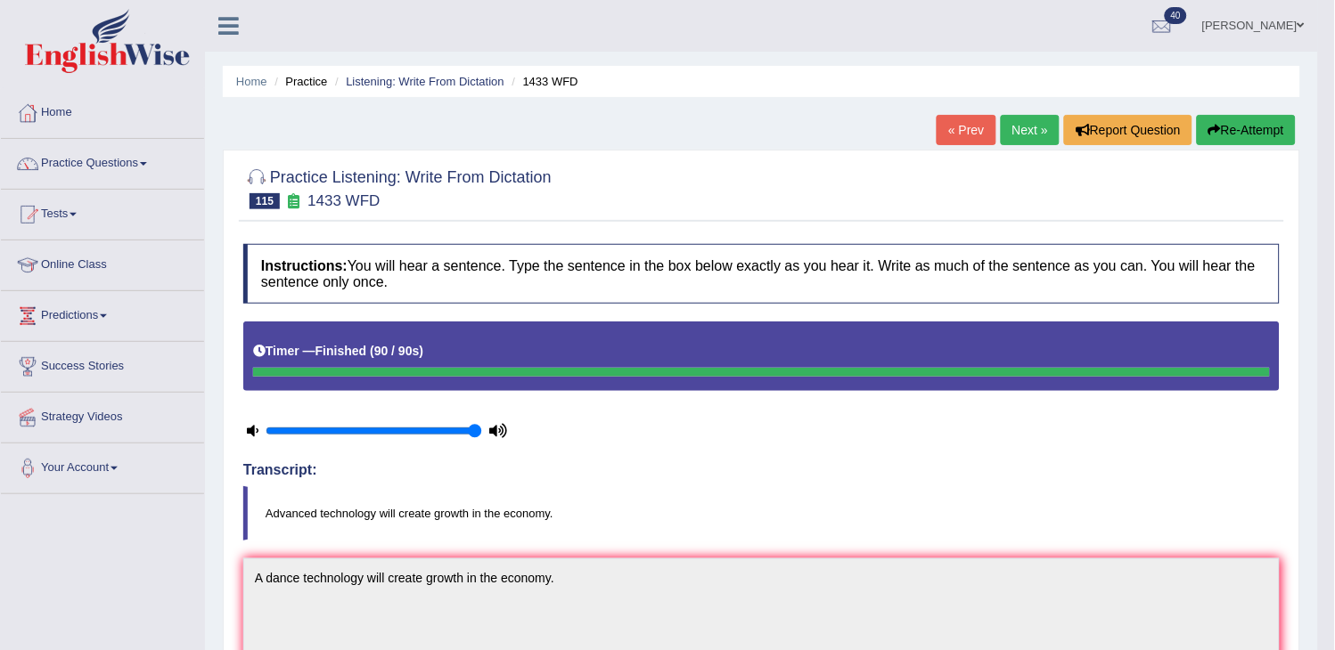
click at [1014, 127] on link "Next »" at bounding box center [1030, 130] width 59 height 30
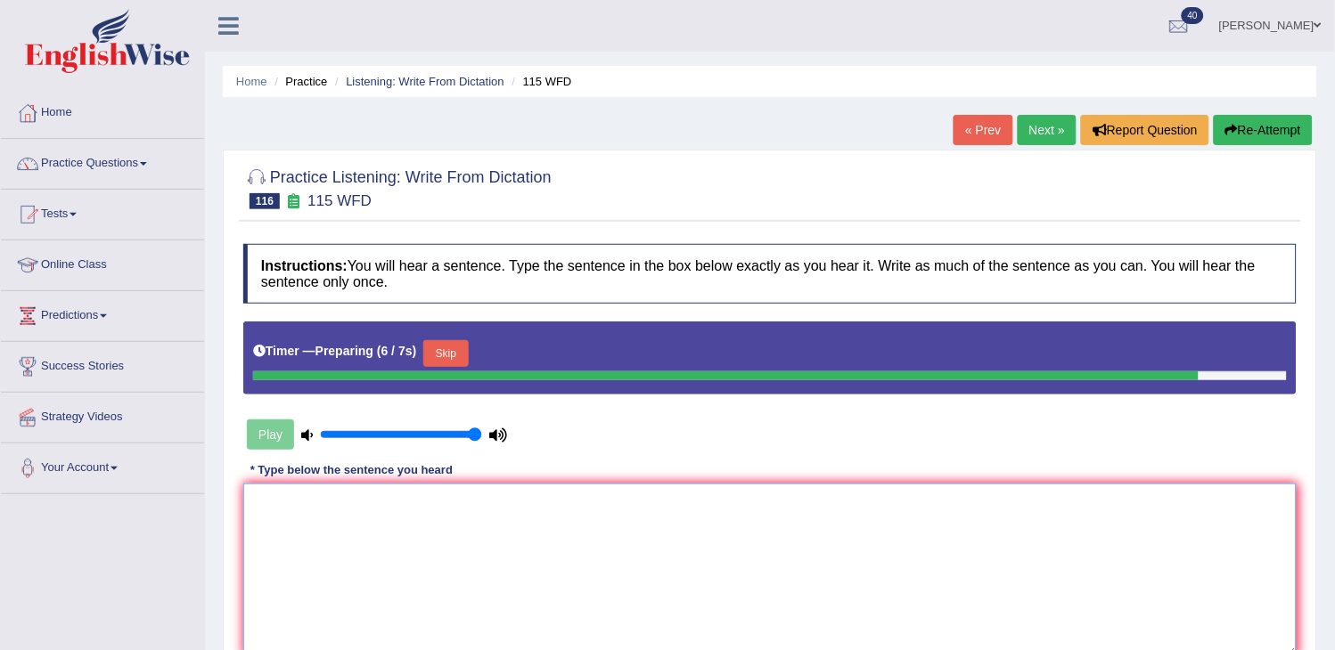
click at [423, 535] on textarea at bounding box center [769, 570] width 1053 height 173
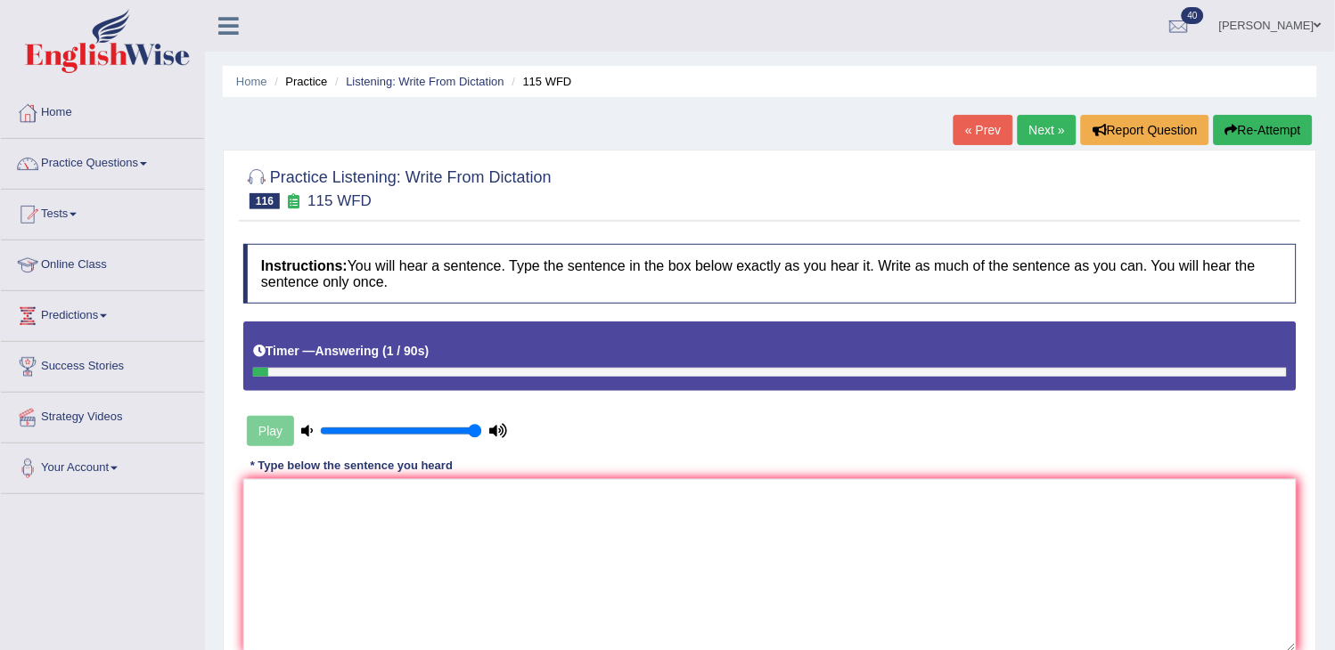
click at [1287, 138] on button "Re-Attempt" at bounding box center [1262, 130] width 99 height 30
click at [1010, 514] on textarea at bounding box center [769, 565] width 1053 height 173
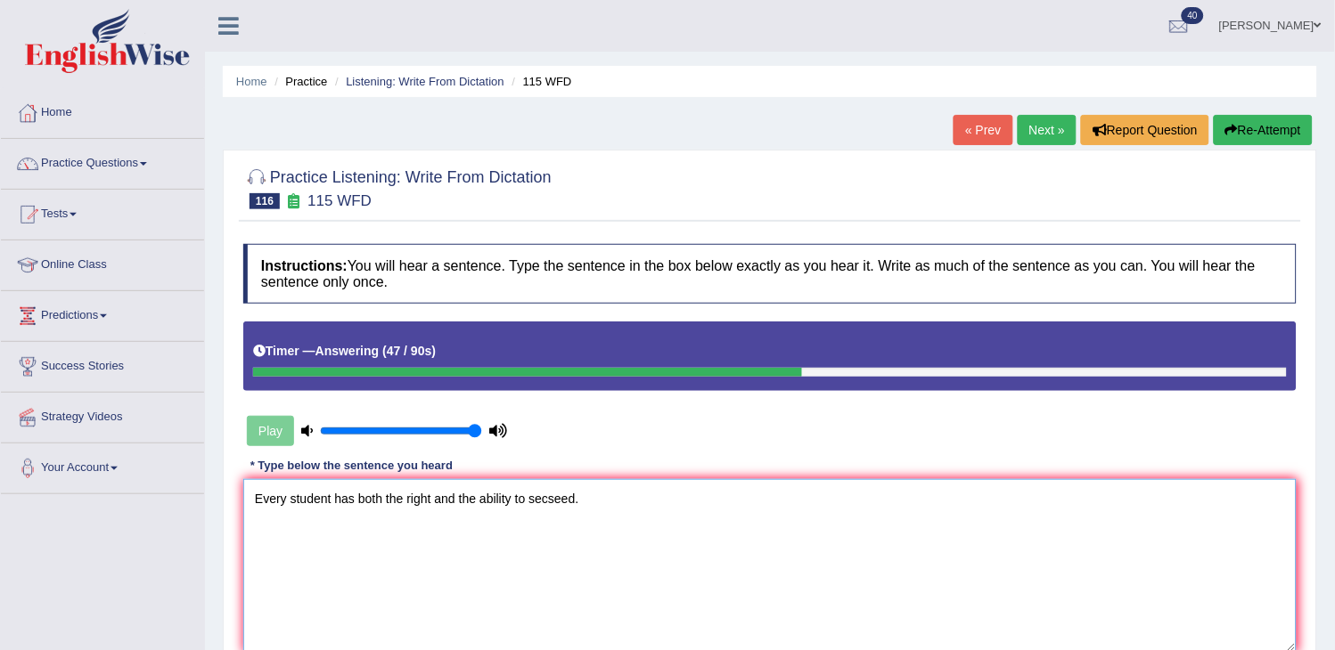
click at [562, 503] on textarea "Every student has both the right and the ability to secseed." at bounding box center [769, 565] width 1053 height 173
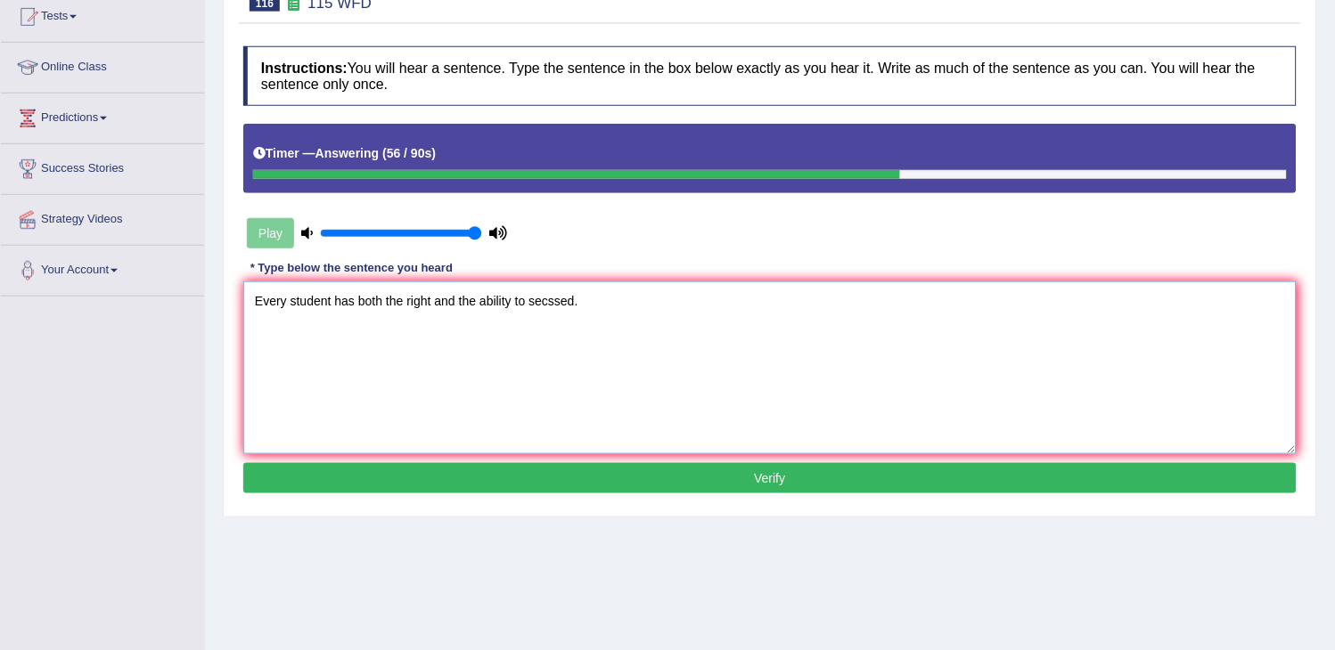
click at [580, 305] on textarea "Every student has both the right and the ability to secssed." at bounding box center [769, 368] width 1053 height 173
type textarea "Every student has both the right and the ability to secssed sacseed."
click at [415, 475] on button "Verify" at bounding box center [769, 478] width 1053 height 30
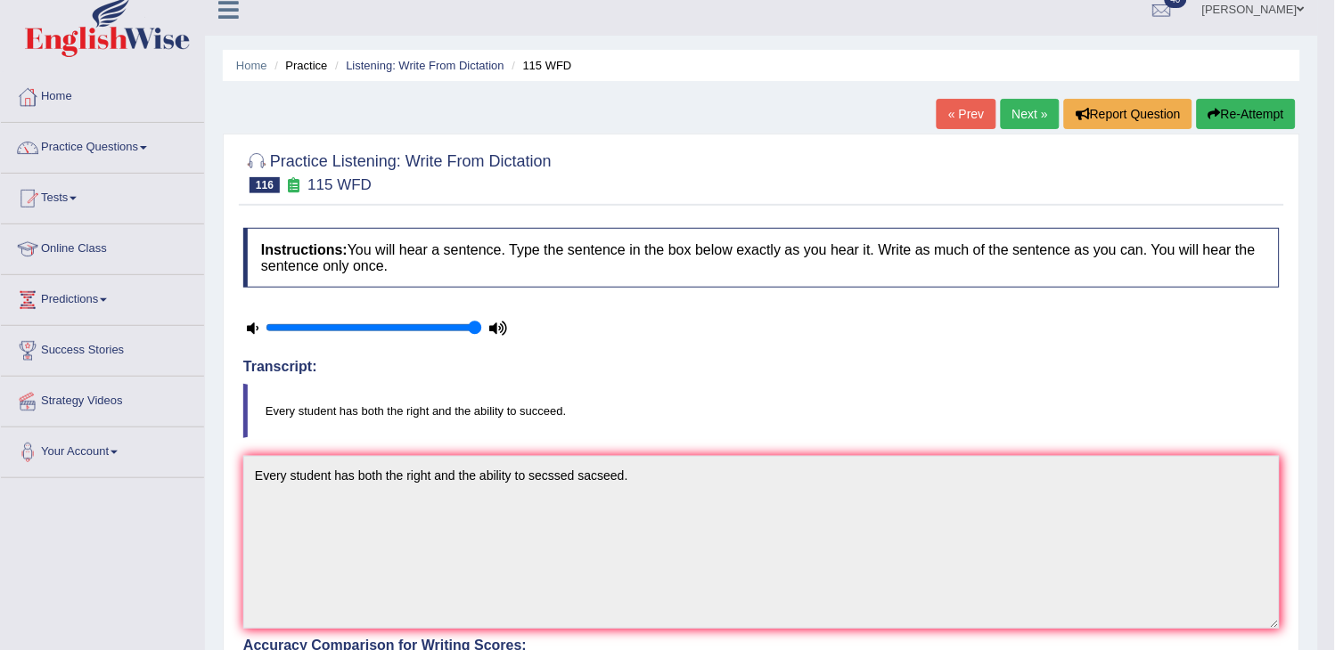
scroll to position [0, 0]
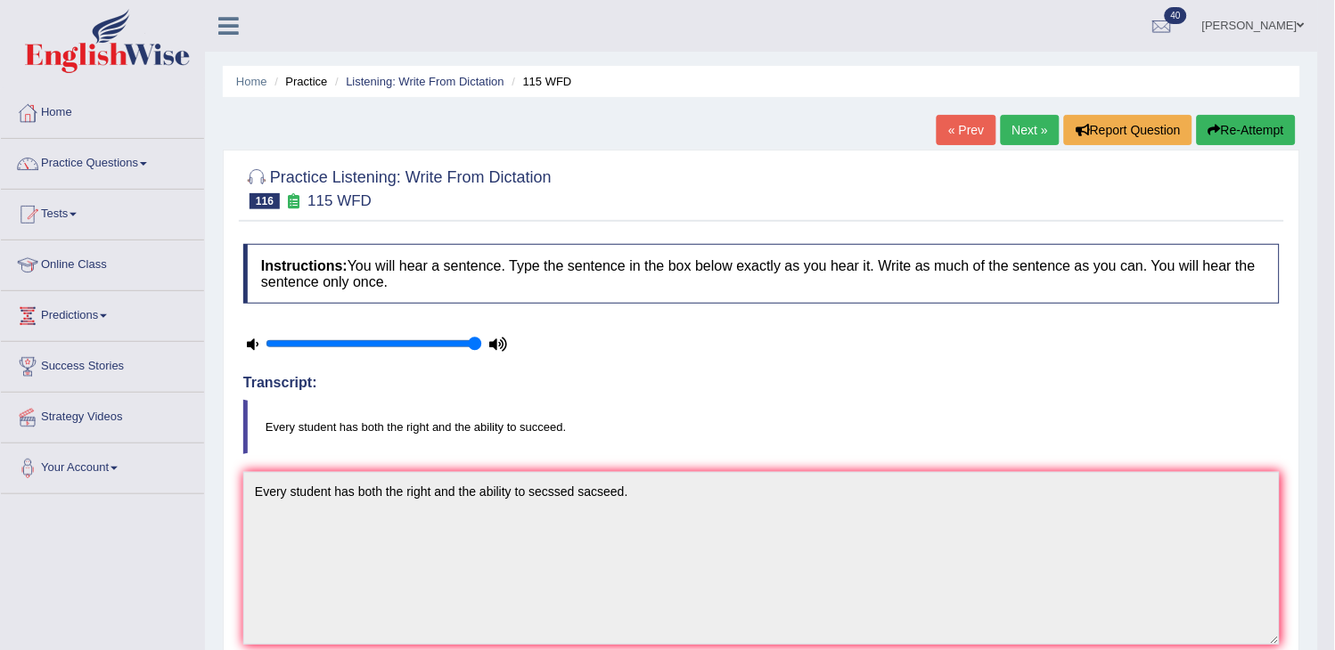
click at [1001, 132] on link "Next »" at bounding box center [1030, 130] width 59 height 30
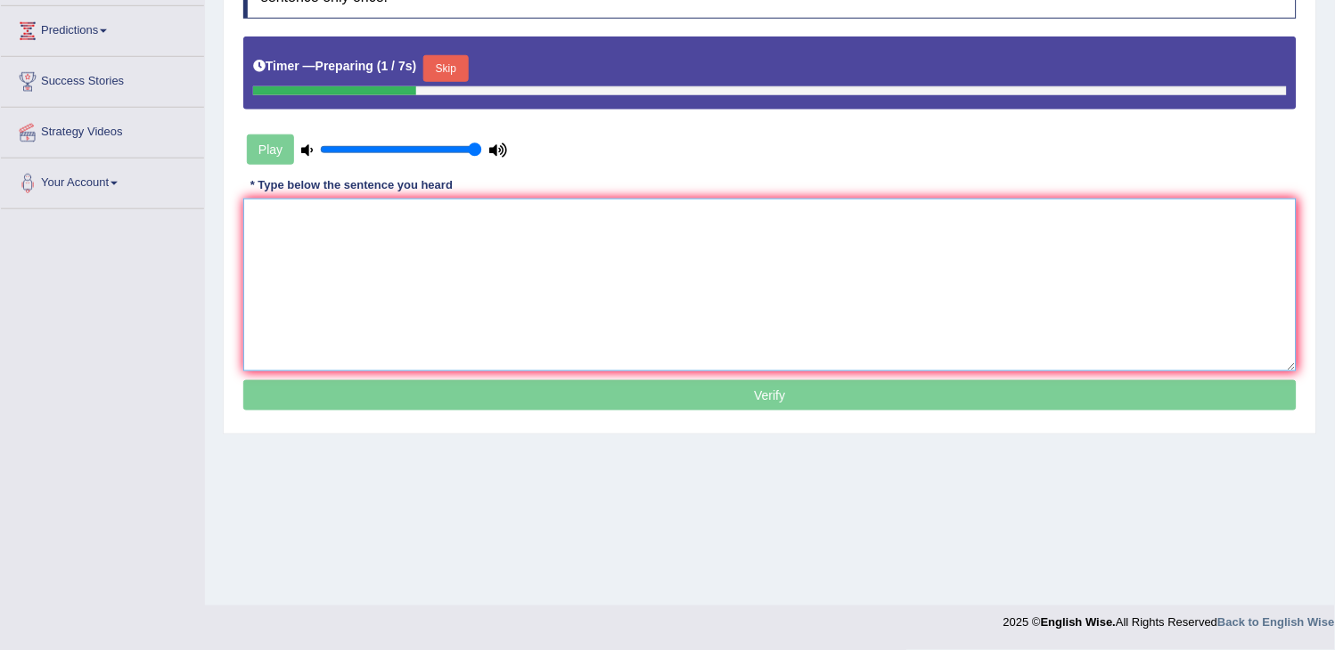
click at [505, 313] on textarea at bounding box center [769, 285] width 1053 height 173
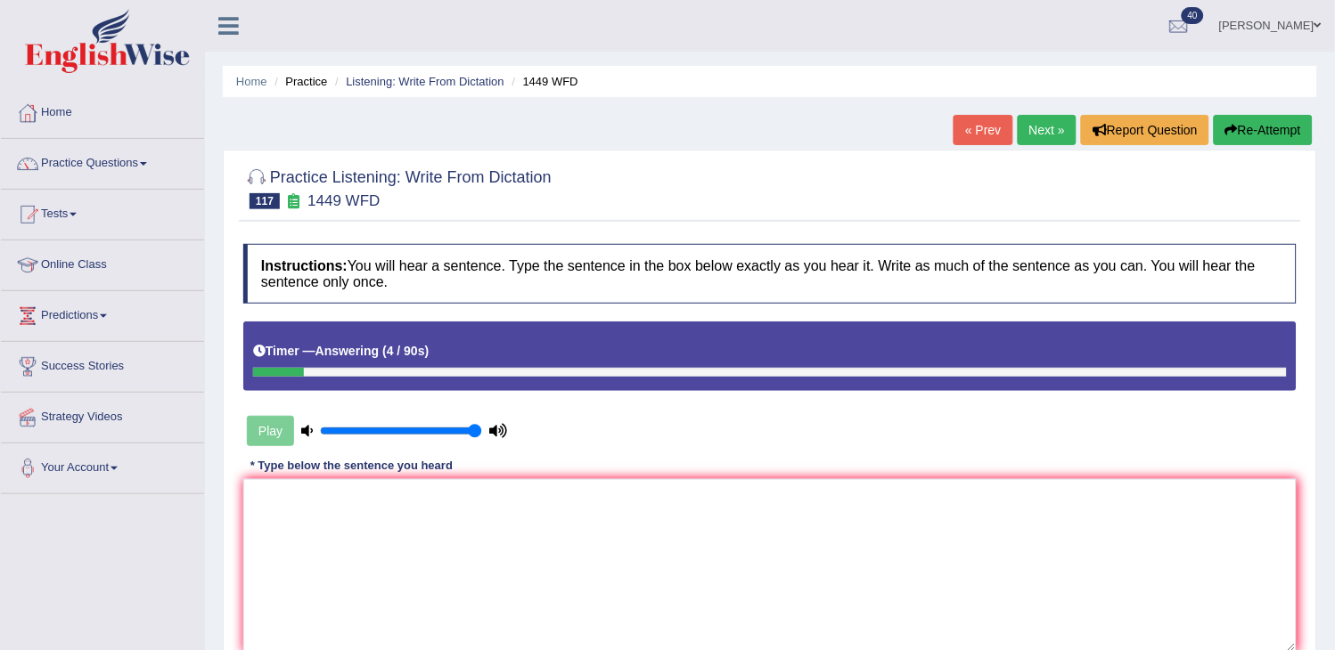
click at [1250, 135] on button "Re-Attempt" at bounding box center [1262, 130] width 99 height 30
click at [1250, 131] on button "Re-Attempt" at bounding box center [1262, 130] width 99 height 30
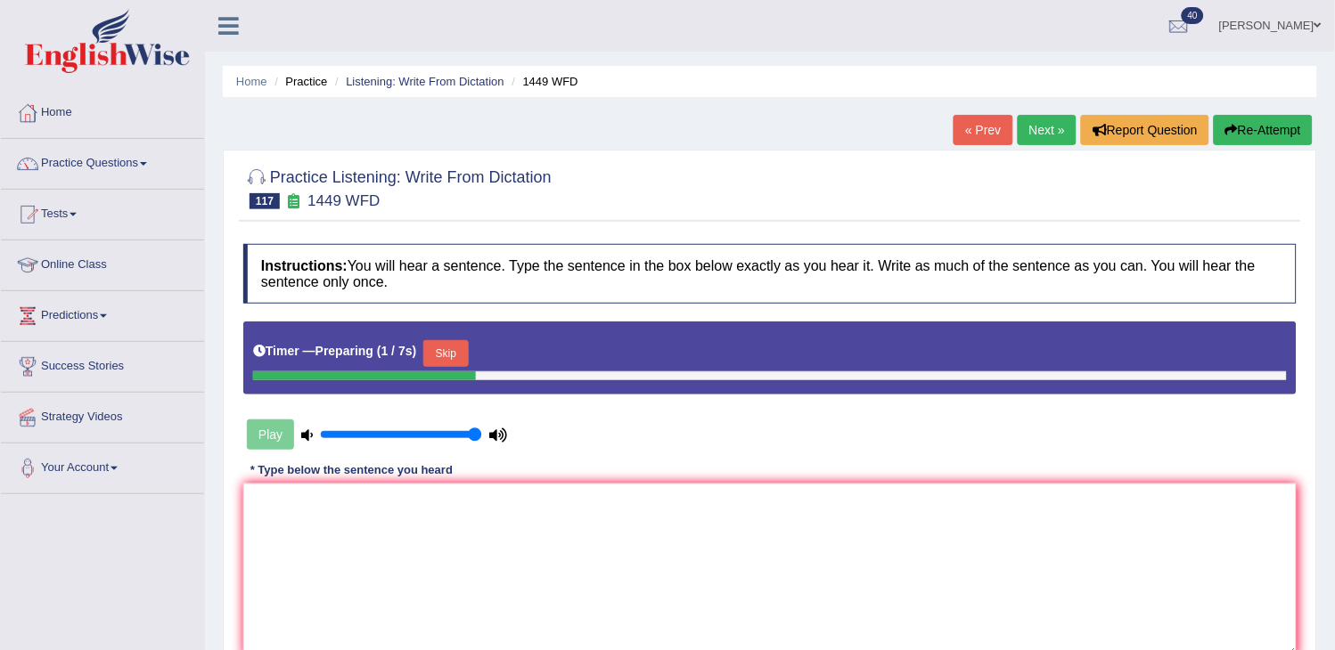
click at [443, 347] on button "Skip" at bounding box center [445, 353] width 45 height 27
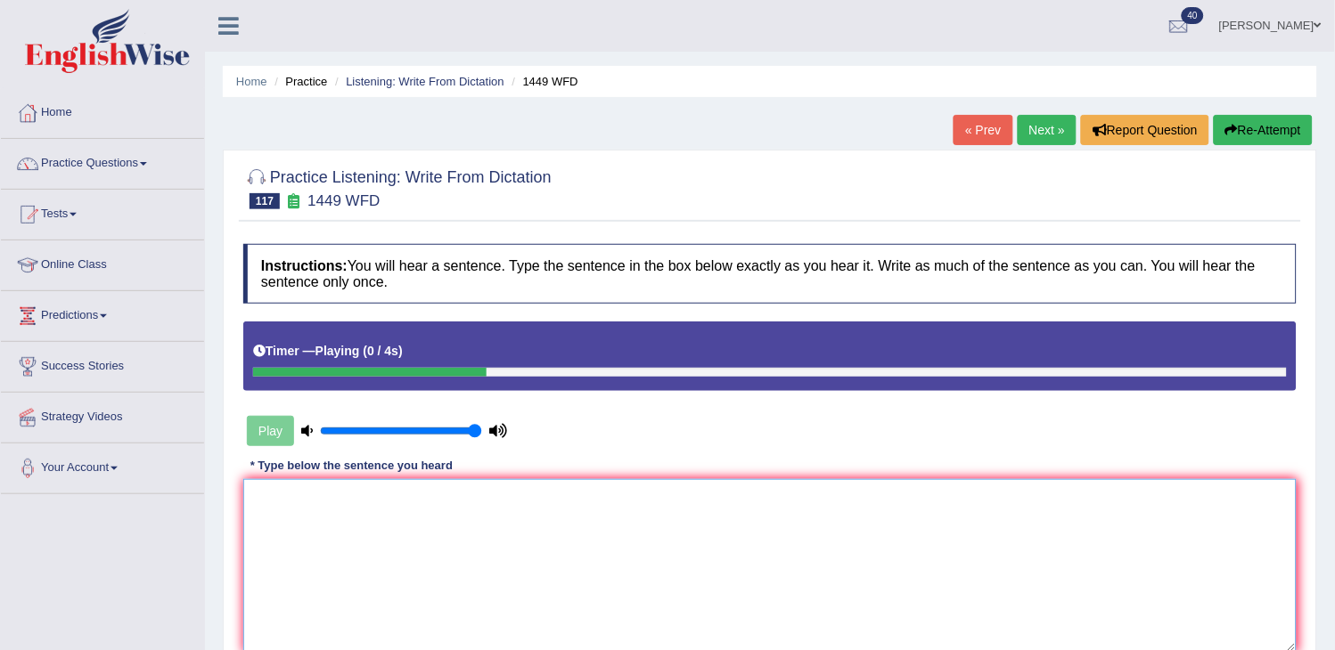
click at [257, 621] on textarea at bounding box center [769, 565] width 1053 height 173
click at [258, 621] on textarea "Many food crops are require" at bounding box center [769, 565] width 1053 height 173
click at [483, 627] on textarea "Many food crops are require" at bounding box center [769, 565] width 1053 height 173
click at [483, 628] on textarea "Many food crops are require" at bounding box center [769, 565] width 1053 height 173
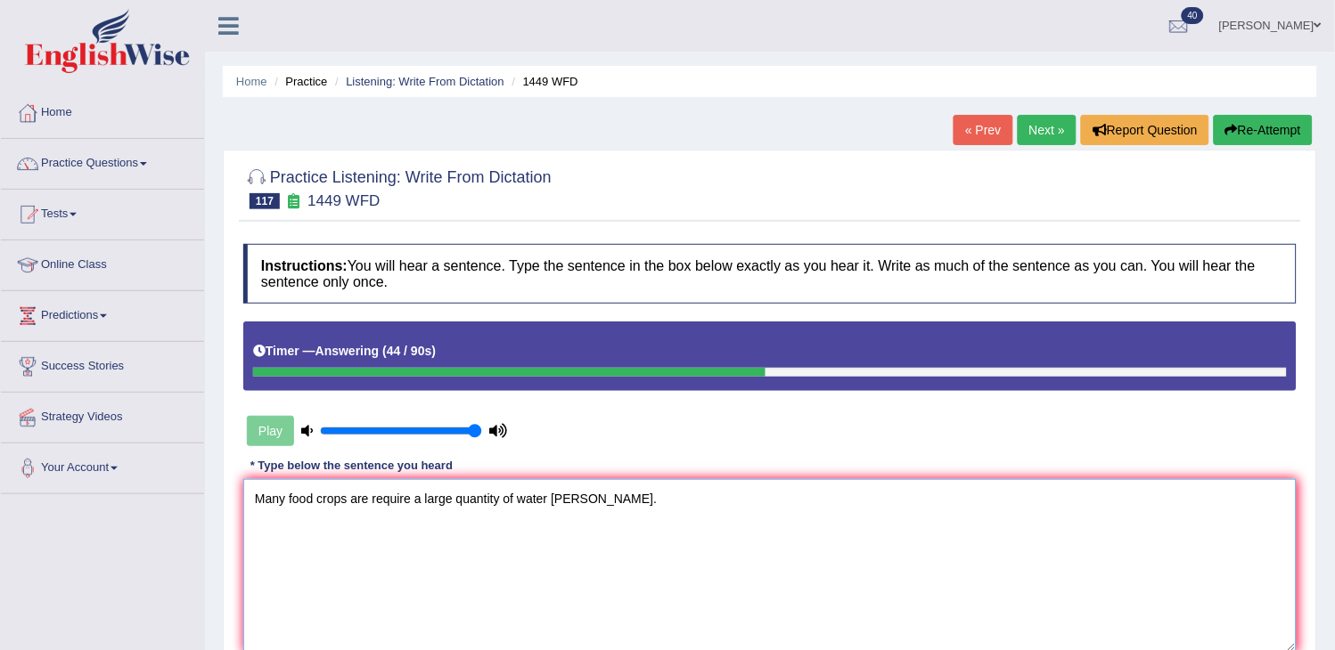
type textarea "Many food crops are require a large quantity of water fartilizer."
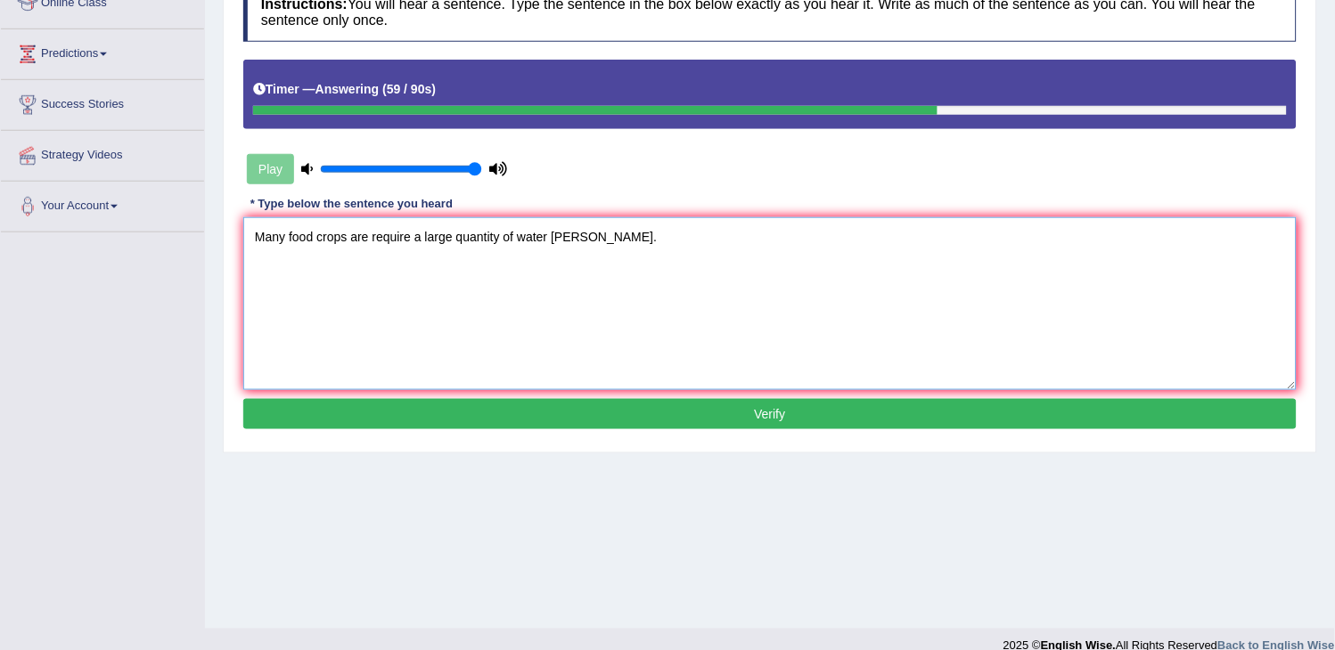
scroll to position [285, 0]
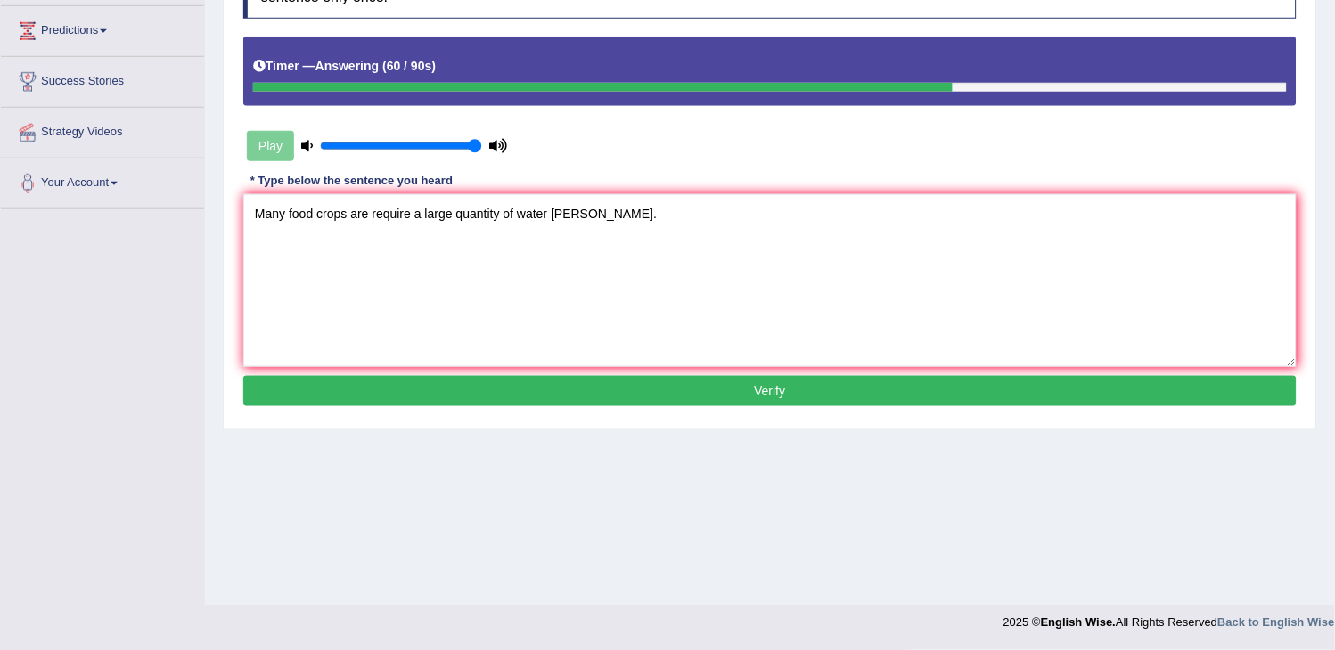
click at [791, 390] on button "Verify" at bounding box center [769, 391] width 1053 height 30
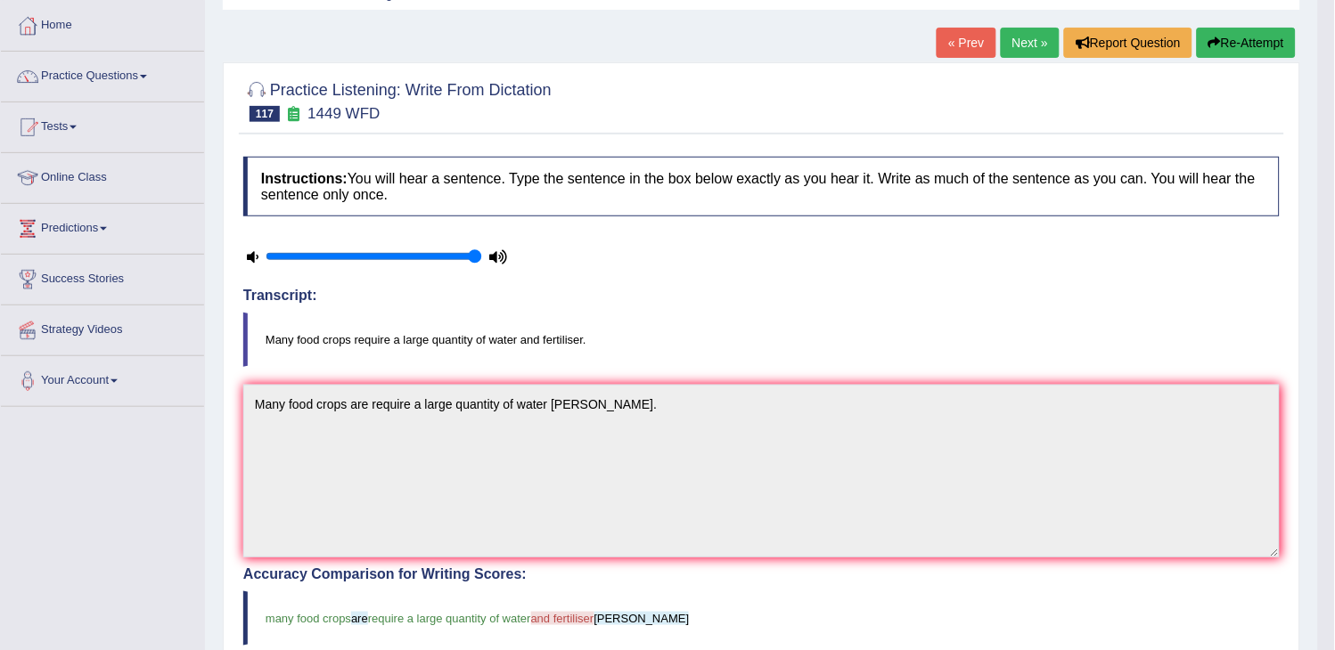
scroll to position [86, 0]
click at [1012, 38] on link "Next »" at bounding box center [1030, 44] width 59 height 30
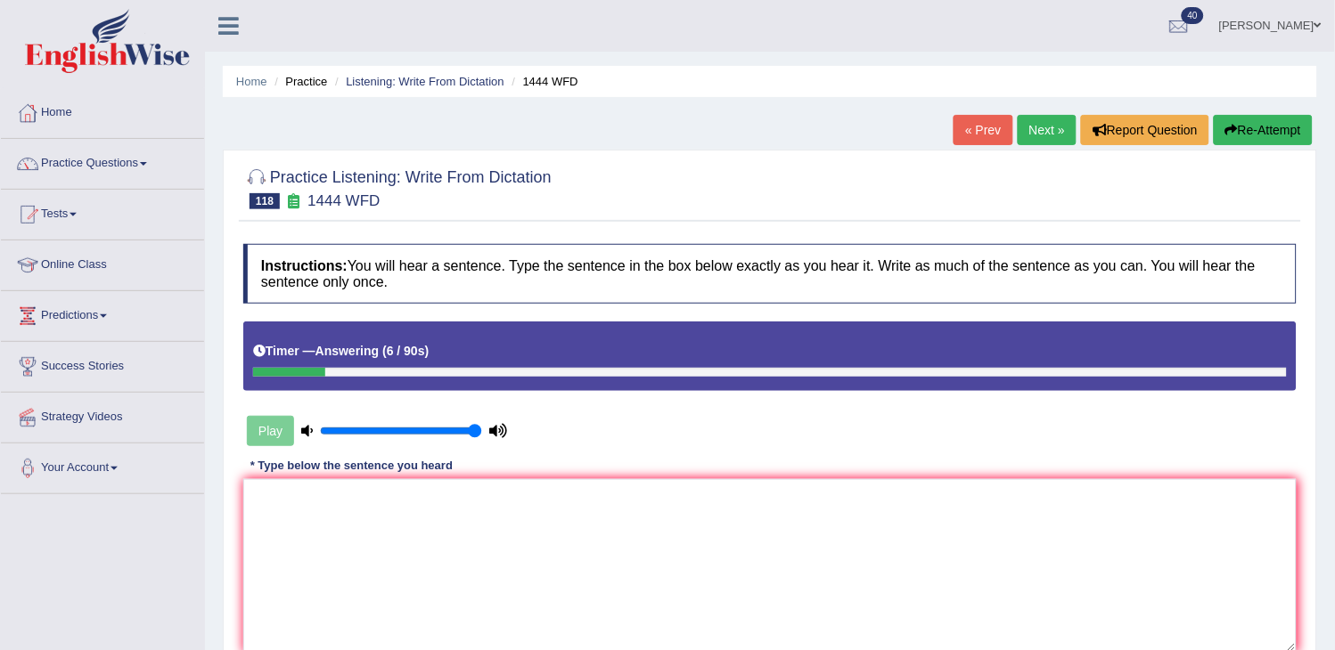
click at [1272, 123] on button "Re-Attempt" at bounding box center [1262, 130] width 99 height 30
click at [625, 510] on textarea at bounding box center [769, 565] width 1053 height 173
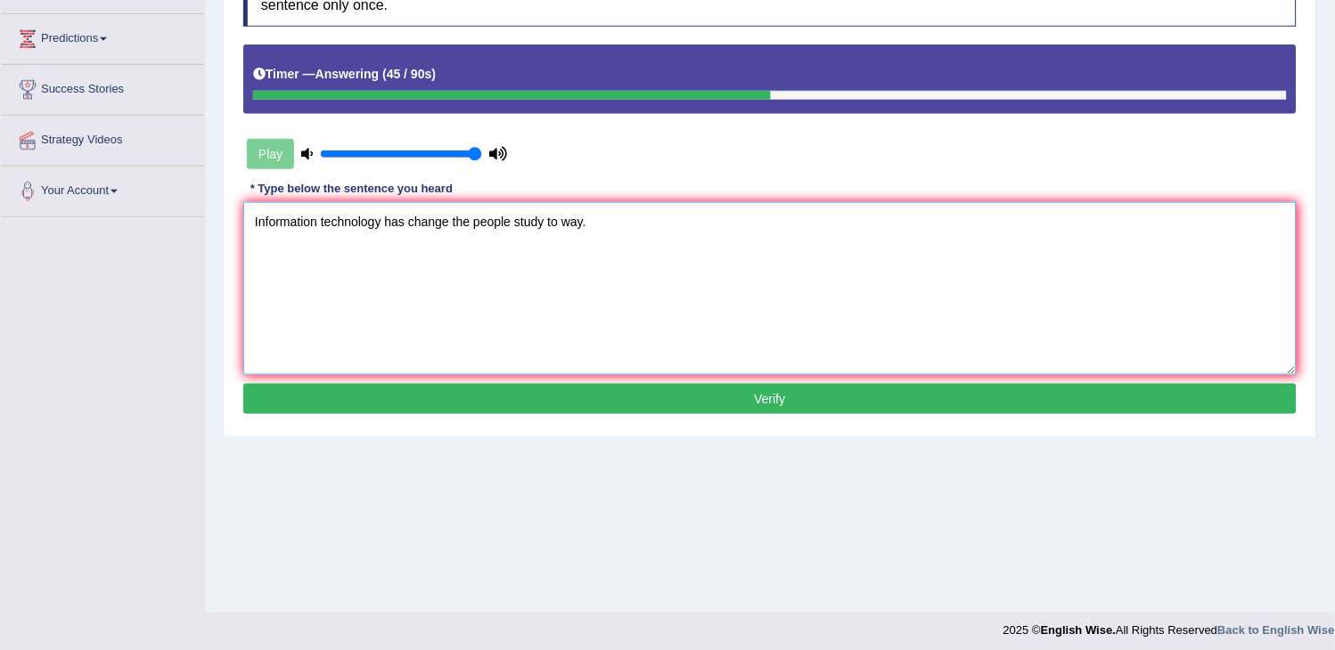
scroll to position [285, 0]
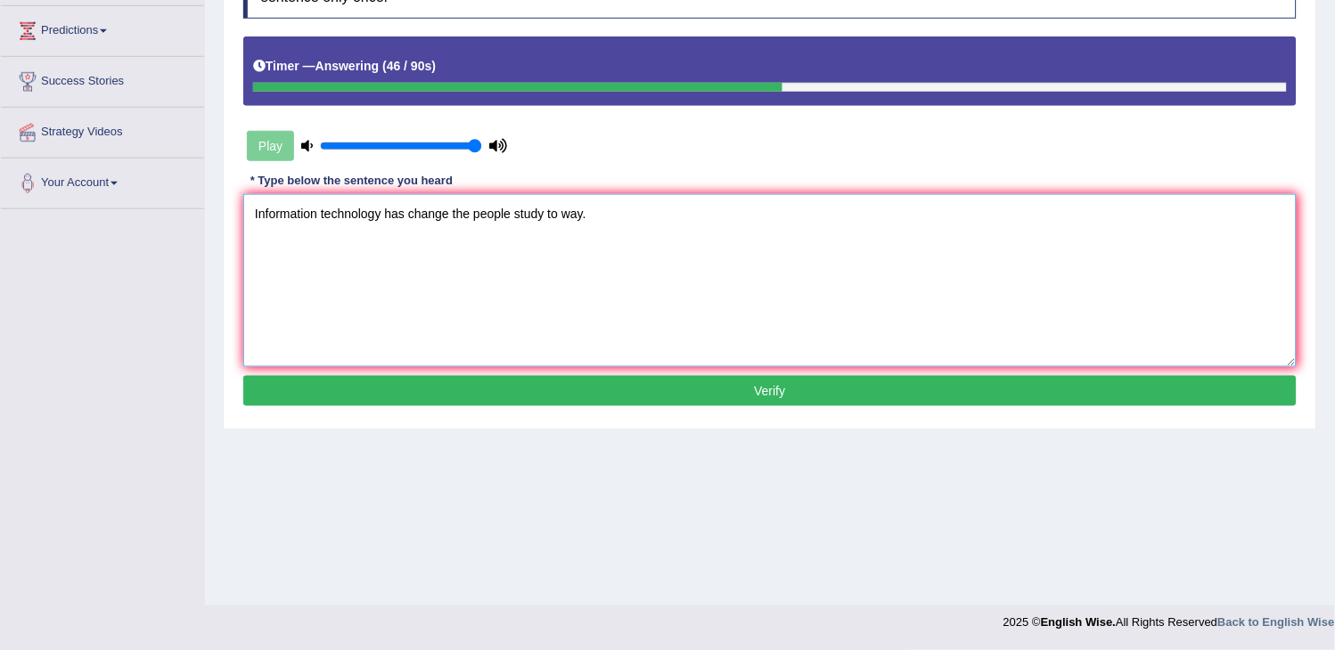
type textarea "Information technology has change the people study to way."
click at [633, 399] on button "Verify" at bounding box center [769, 391] width 1053 height 30
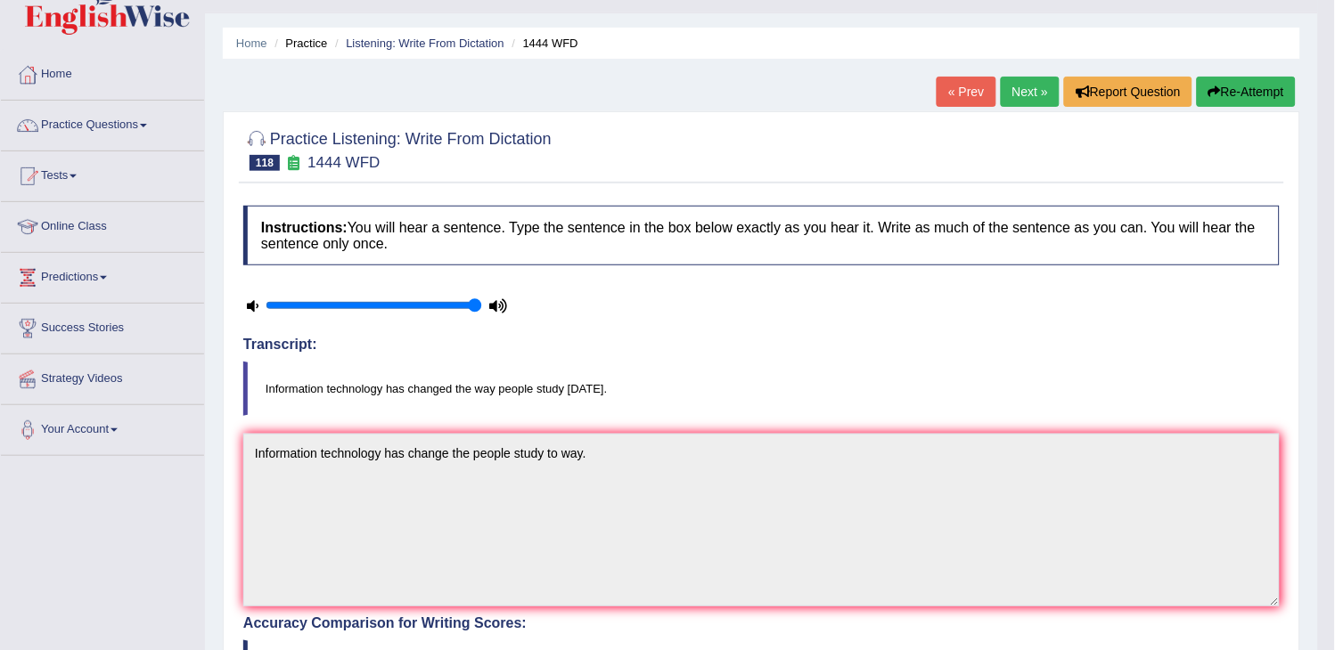
scroll to position [0, 0]
